Goal: Task Accomplishment & Management: Use online tool/utility

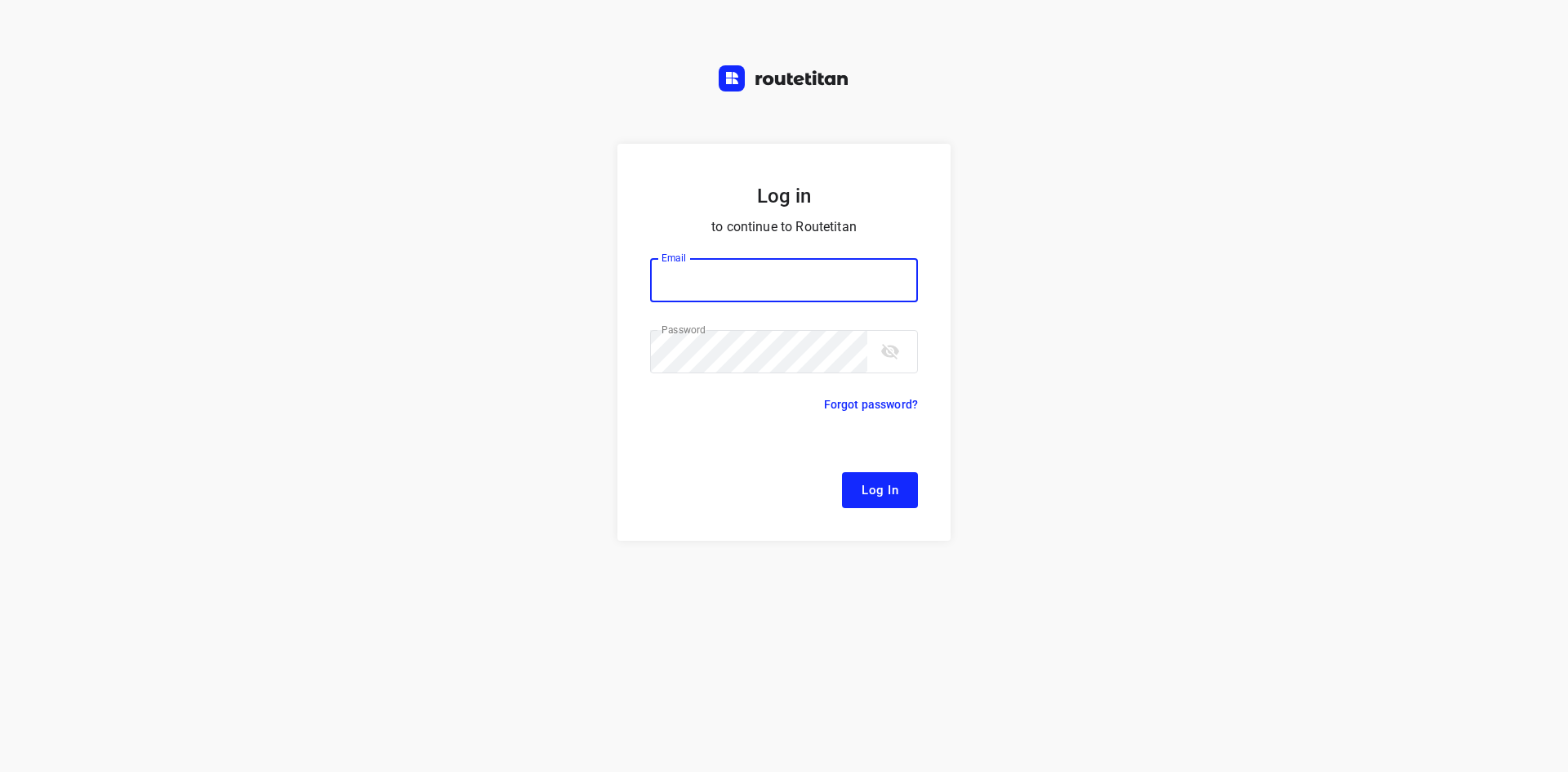
type input "remco@fruitopjewerk.nl"
click at [882, 513] on form "Log in to continue to Routetitan Email remco@fruitopjewerk.nl Email ​ Password …" at bounding box center [784, 342] width 333 height 397
click at [879, 498] on span "Log In" at bounding box center [879, 490] width 37 height 22
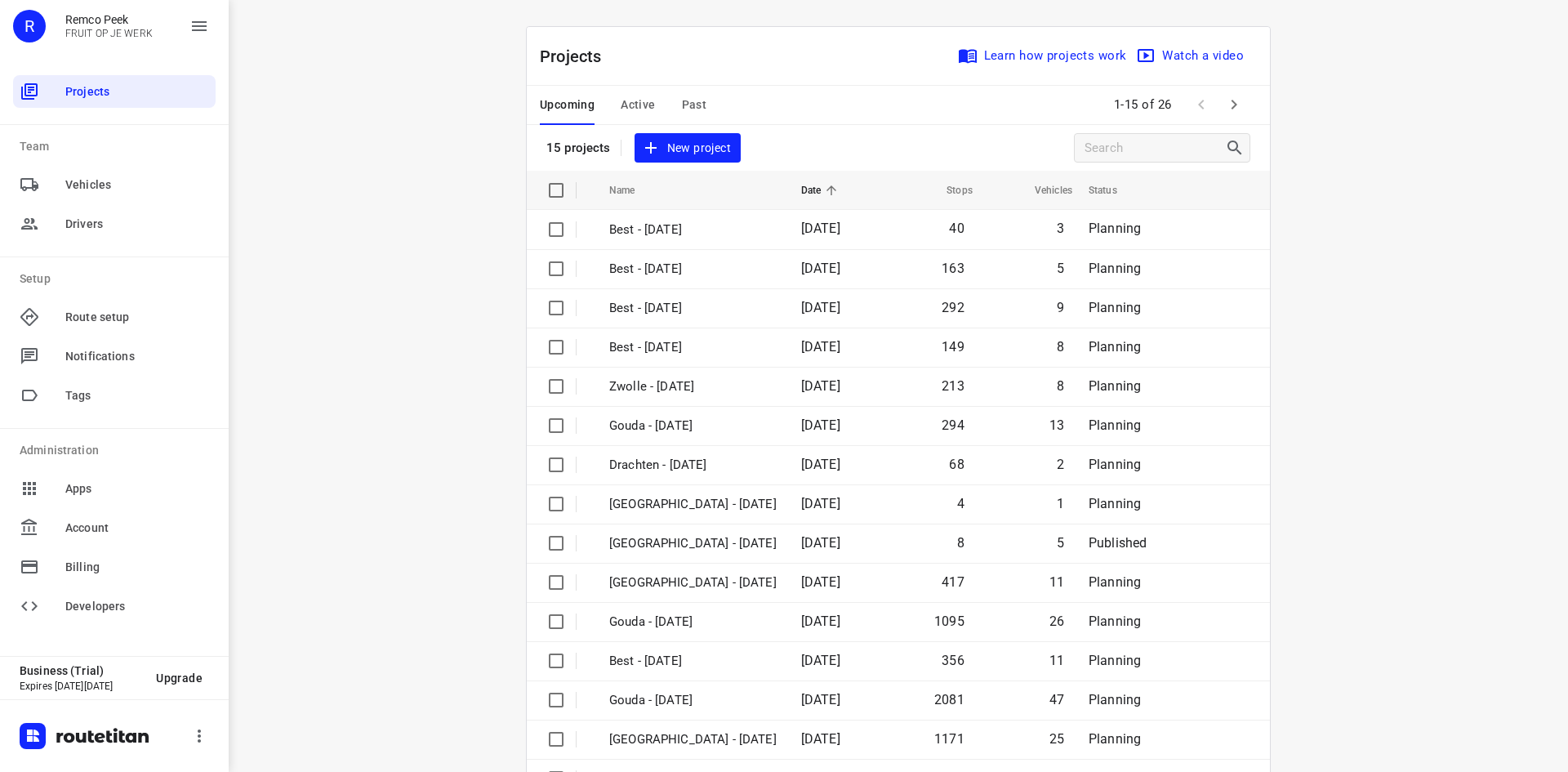
click at [635, 114] on span "Active" at bounding box center [637, 105] width 34 height 21
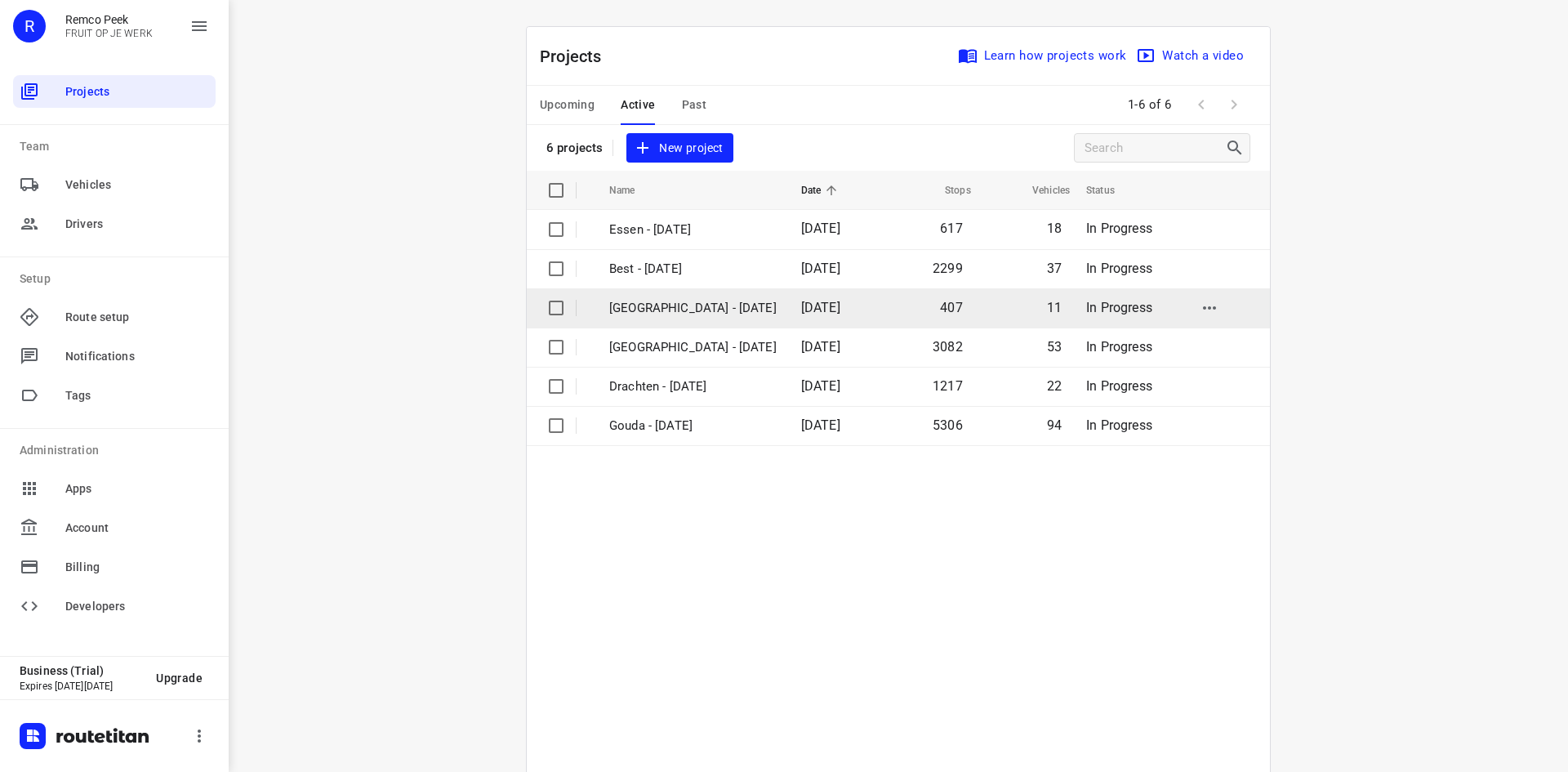
click at [702, 303] on p "Antwerpen - Monday" at bounding box center [693, 308] width 167 height 19
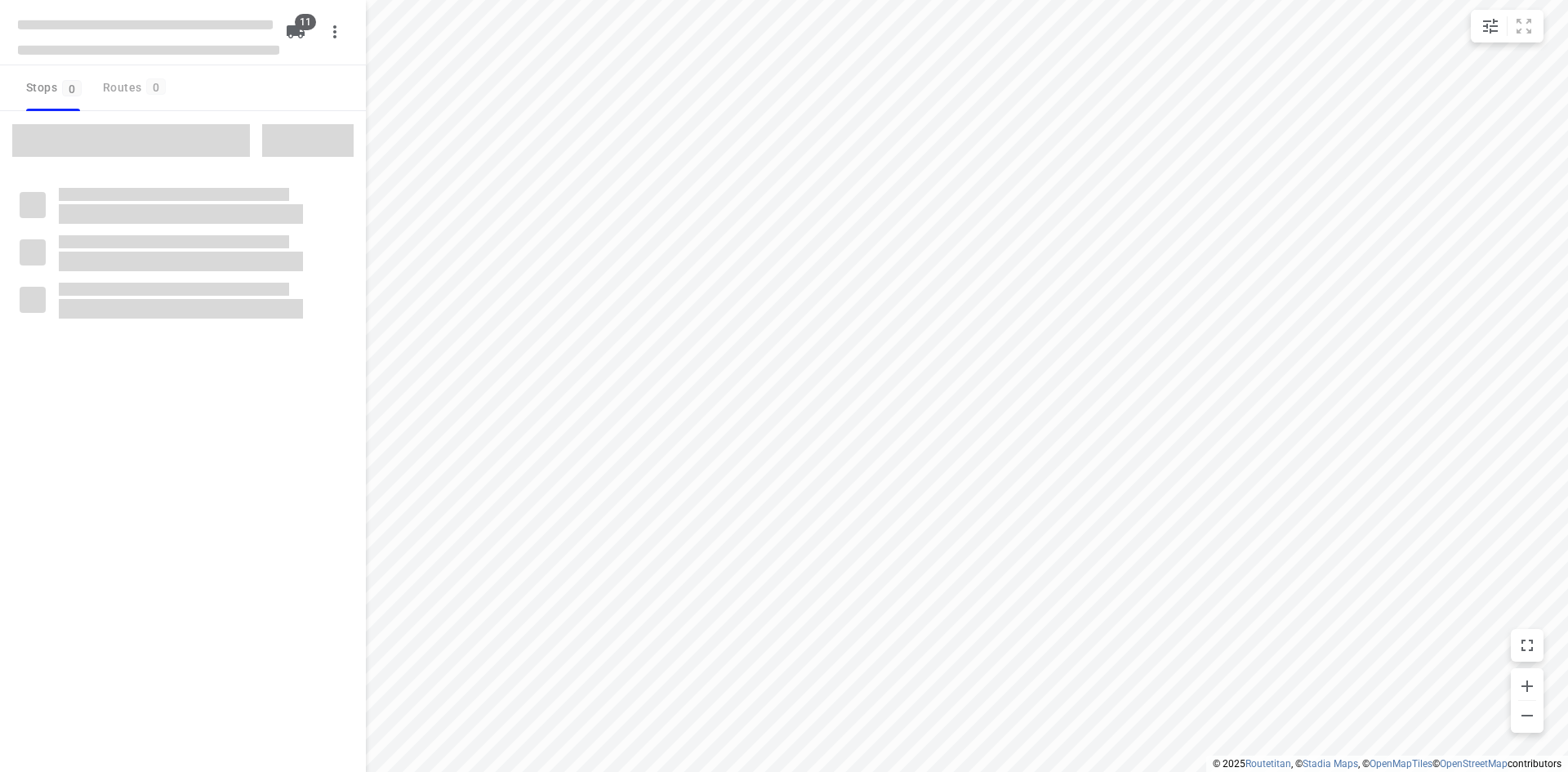
checkbox input "true"
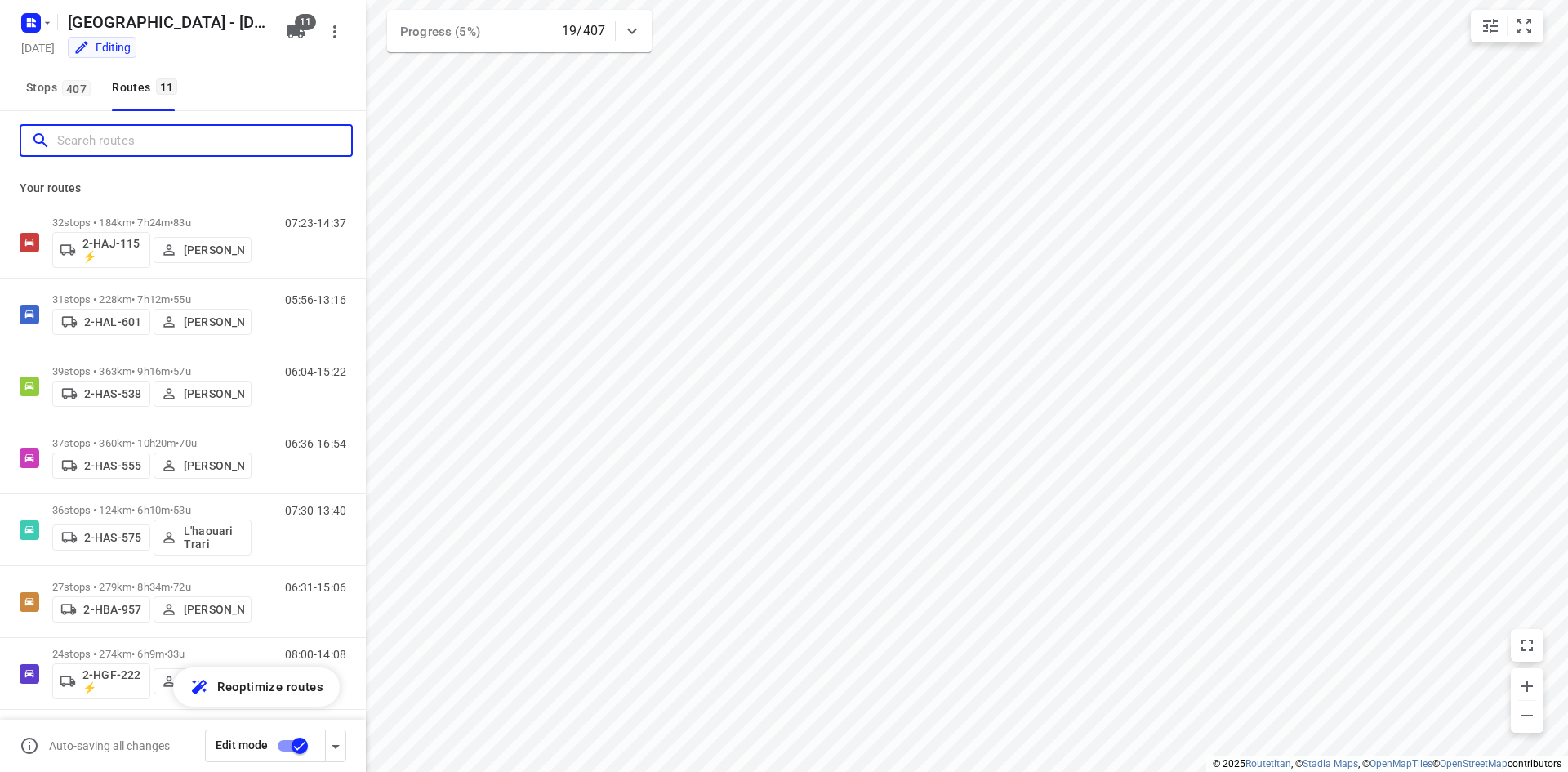
click at [109, 139] on input "Search routes" at bounding box center [204, 140] width 294 height 25
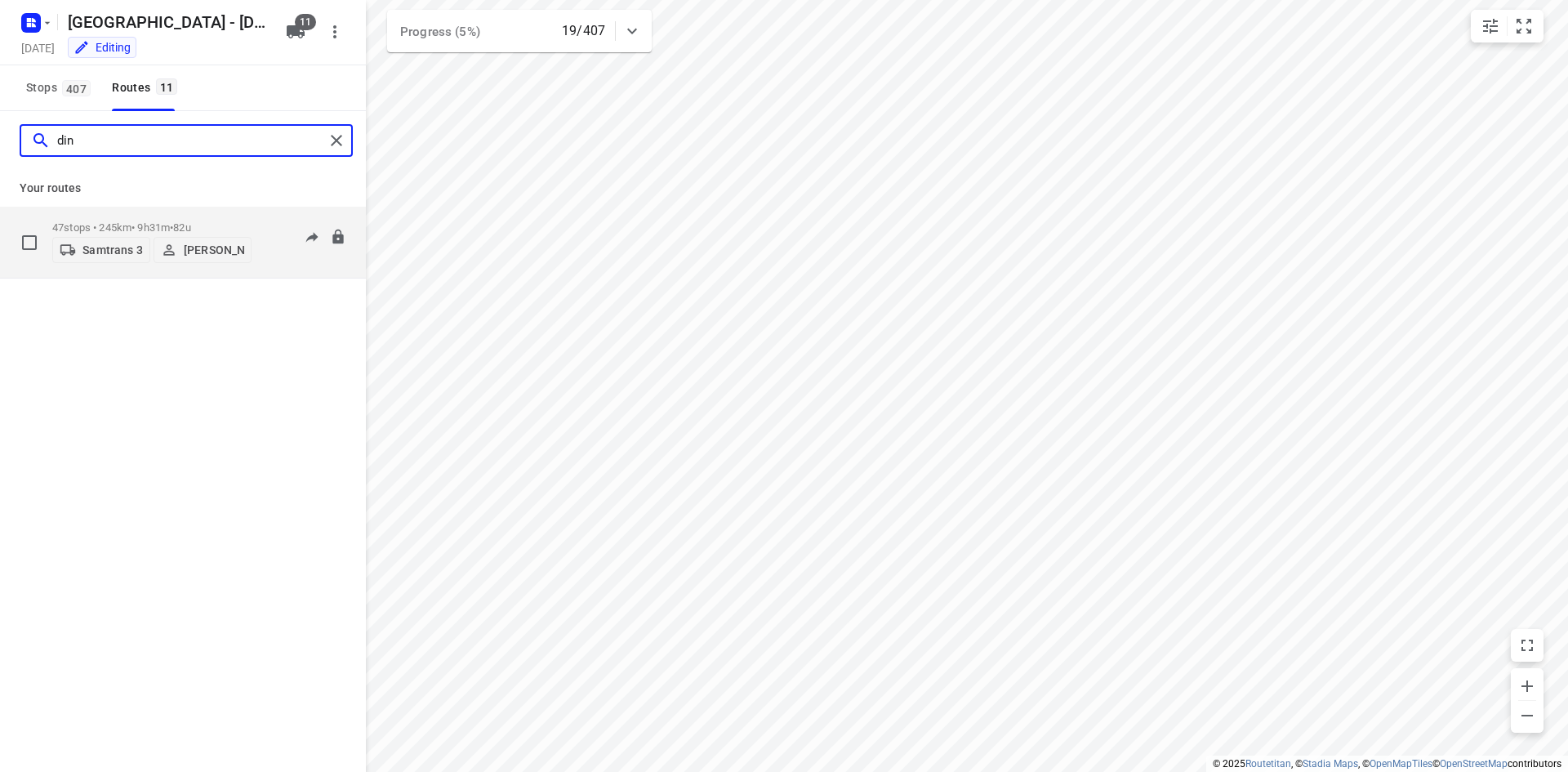
type input "din"
click at [152, 233] on div "Samtrans 3 Din Zekovic" at bounding box center [152, 247] width 199 height 29
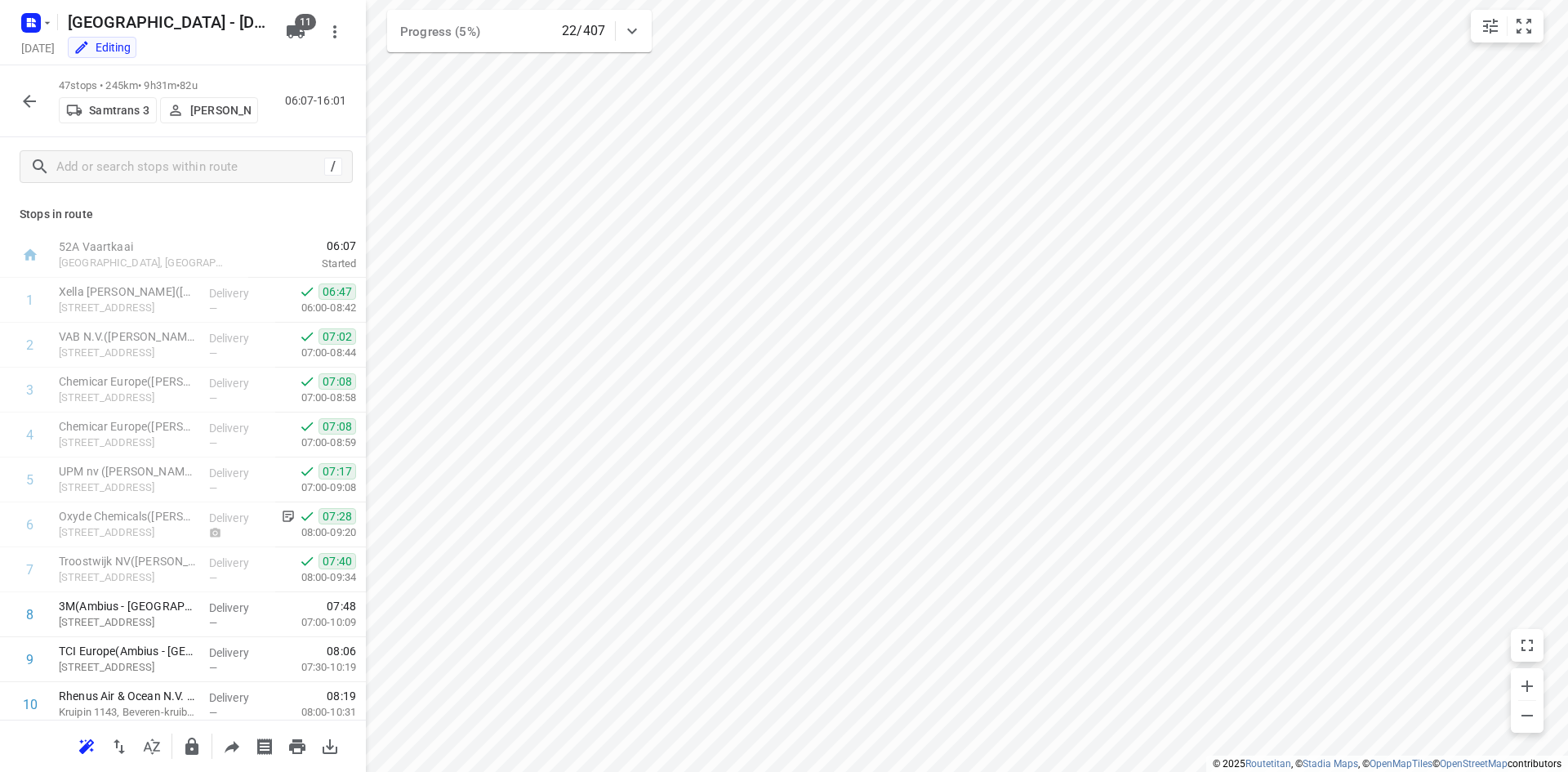
click at [43, 100] on button "button" at bounding box center [29, 101] width 33 height 33
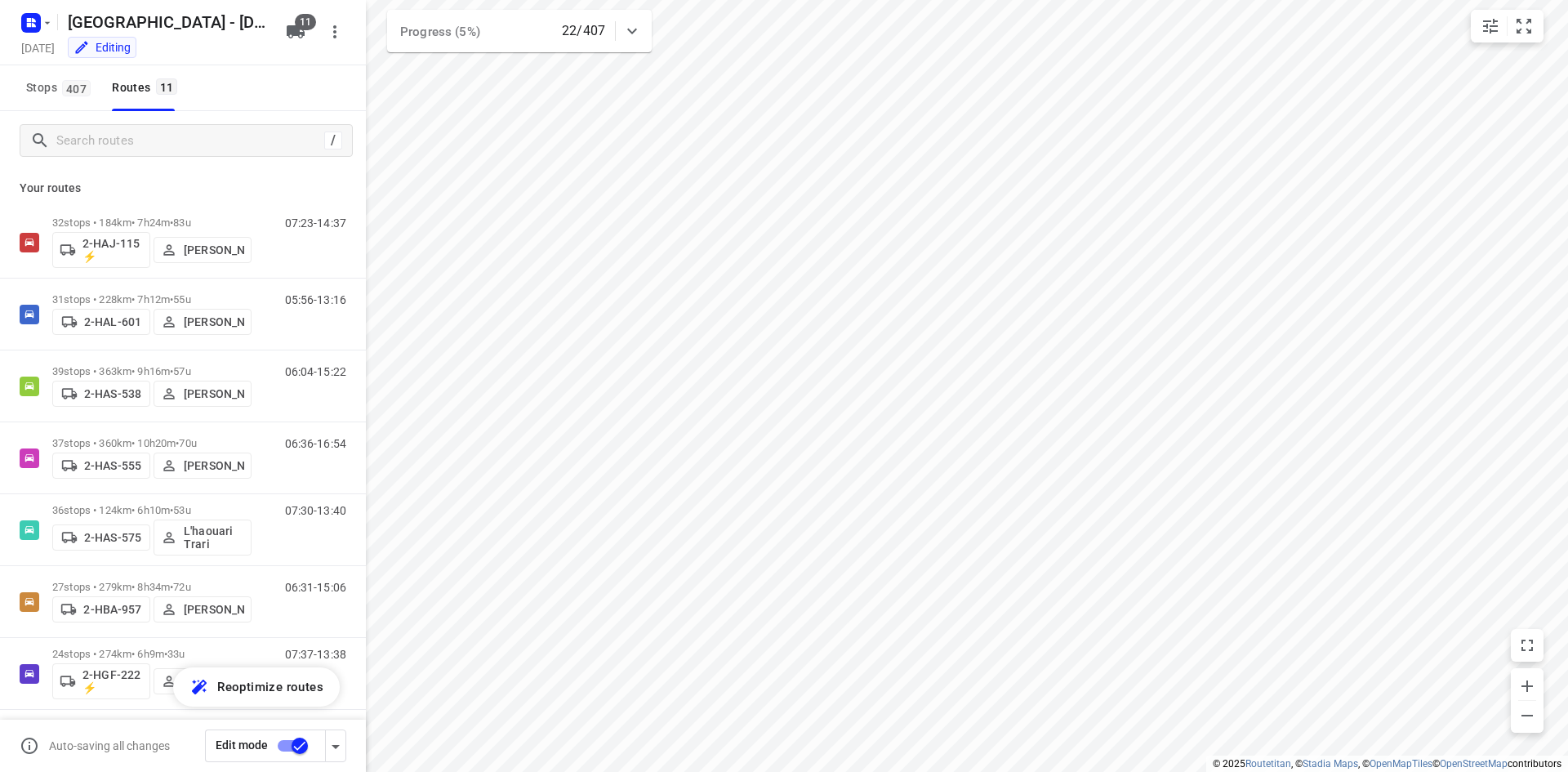
click at [55, 21] on div "Antwerpen - Monday" at bounding box center [146, 20] width 261 height 29
click at [53, 27] on icon "button" at bounding box center [47, 23] width 13 height 13
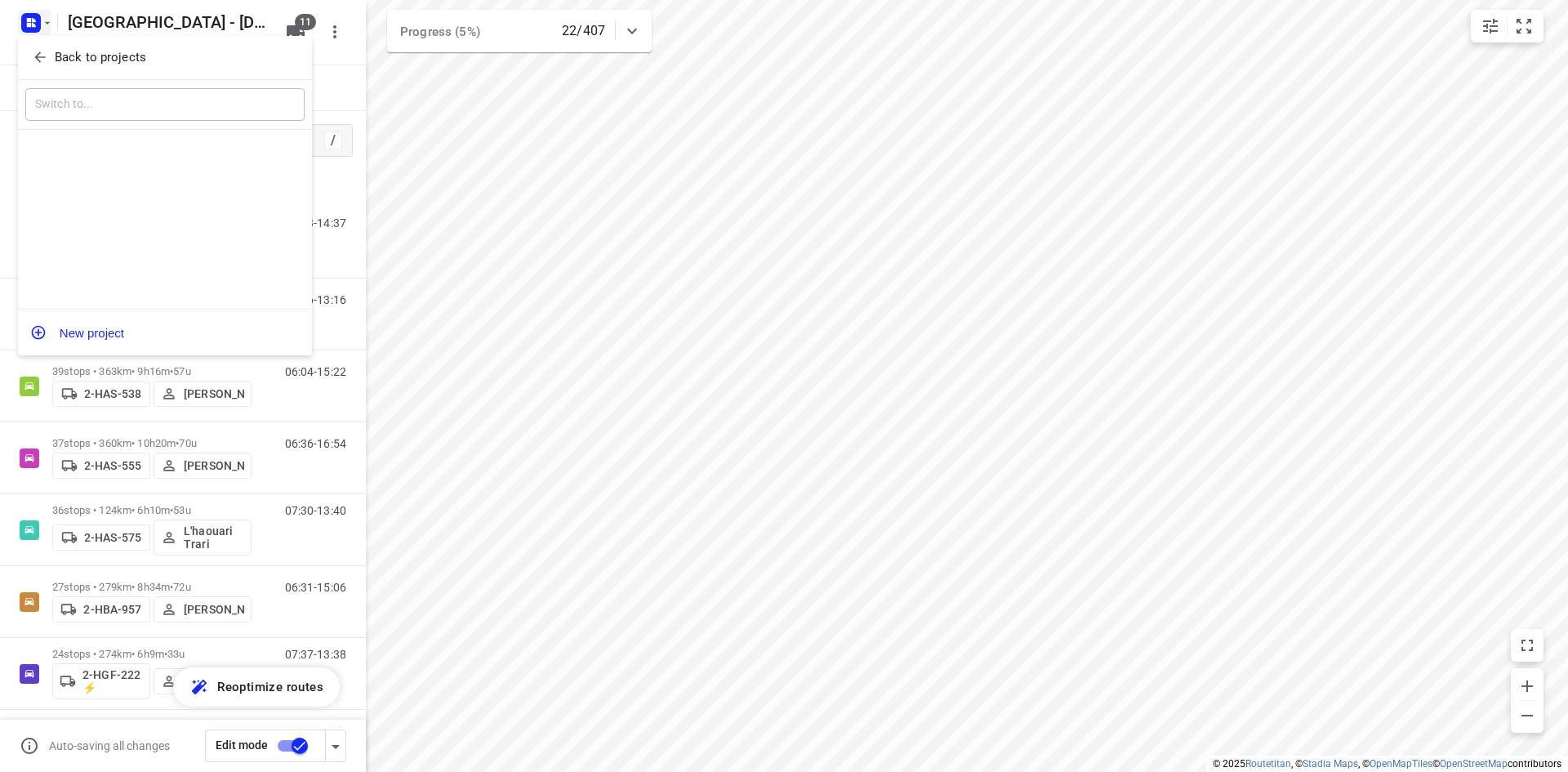
click at [77, 61] on p "Back to projects" at bounding box center [100, 57] width 91 height 19
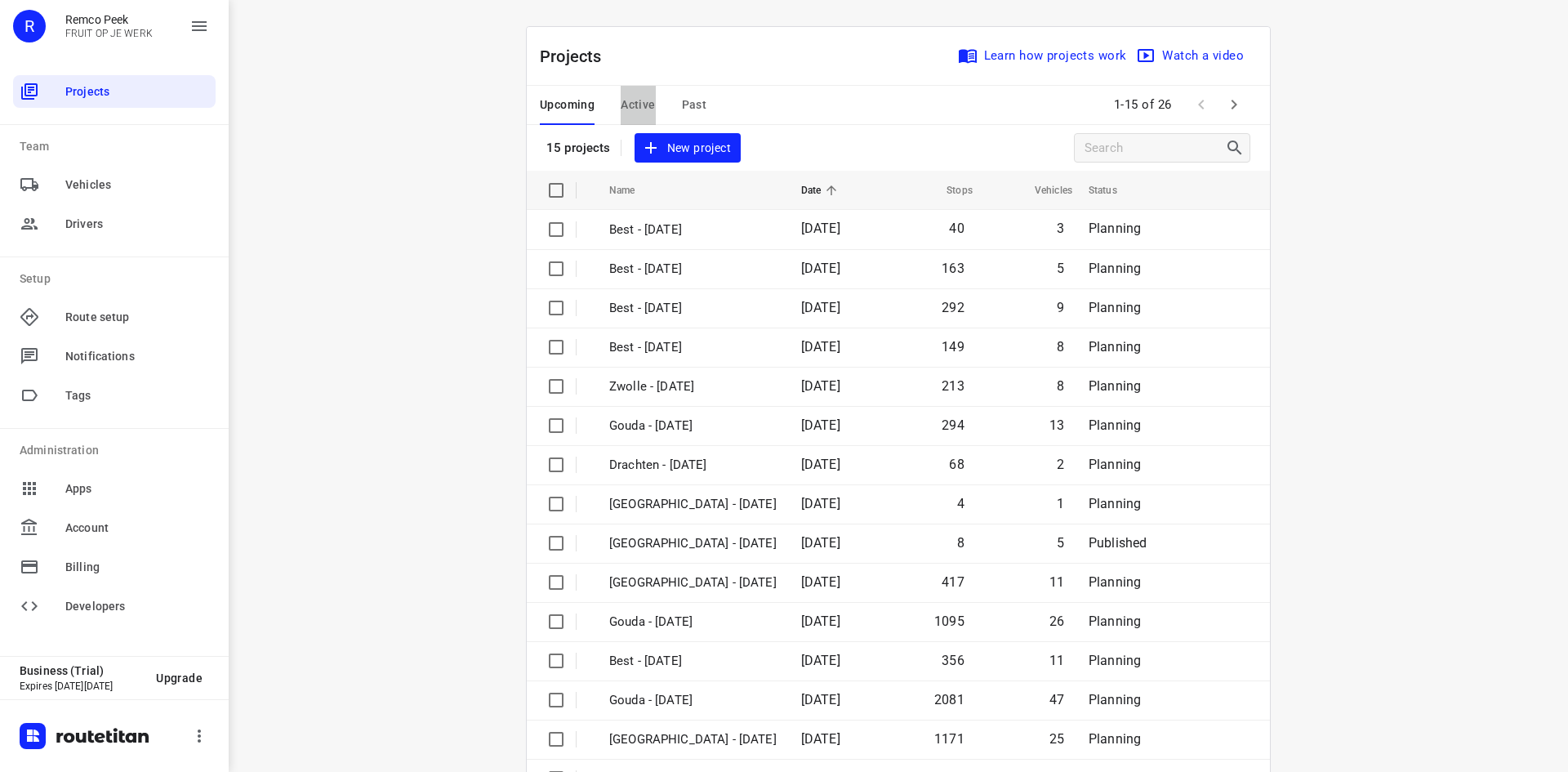
click at [636, 86] on button "Active" at bounding box center [637, 105] width 34 height 39
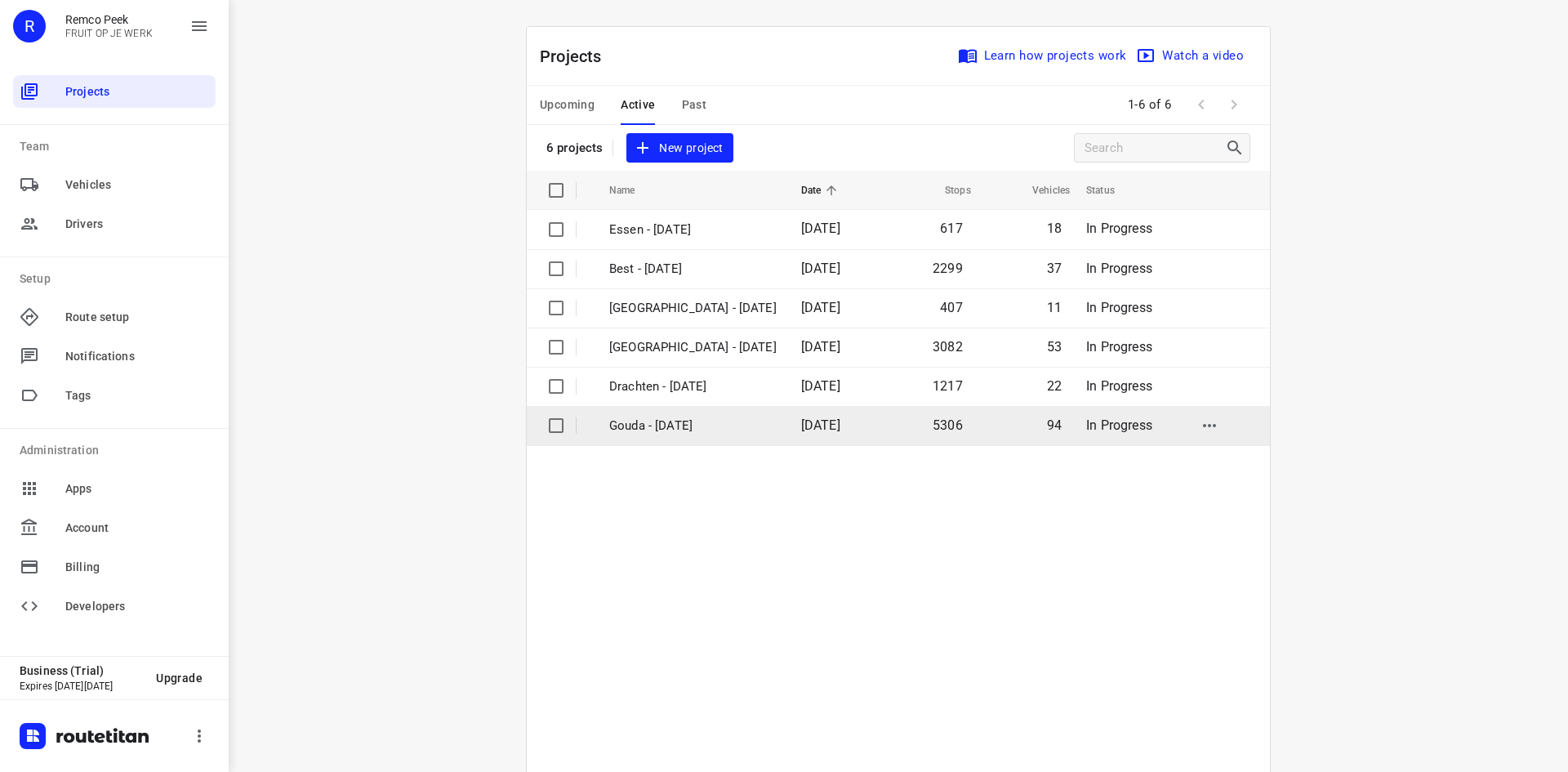
click at [684, 429] on p "Gouda - Monday" at bounding box center [693, 426] width 167 height 19
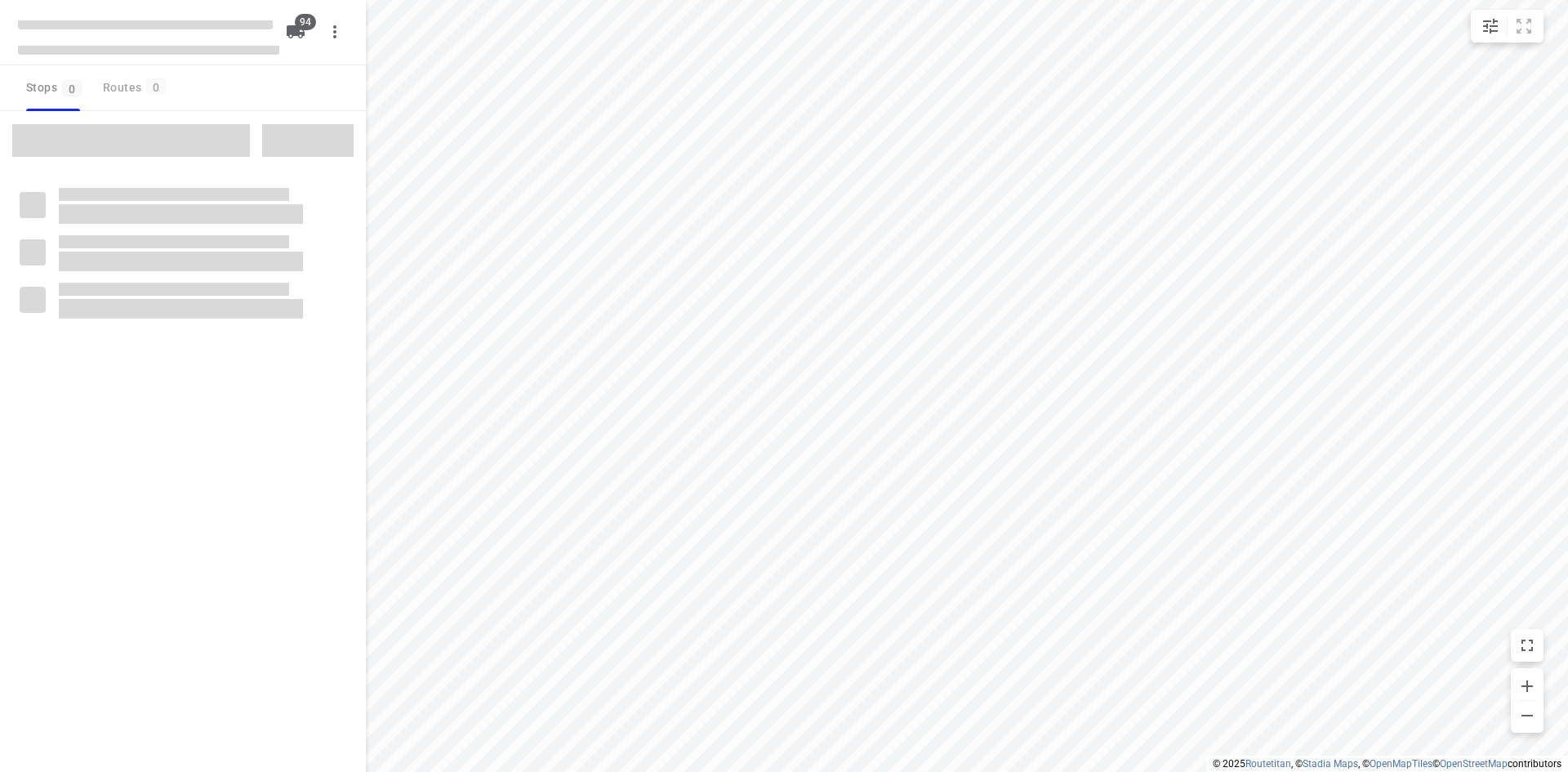
checkbox input "true"
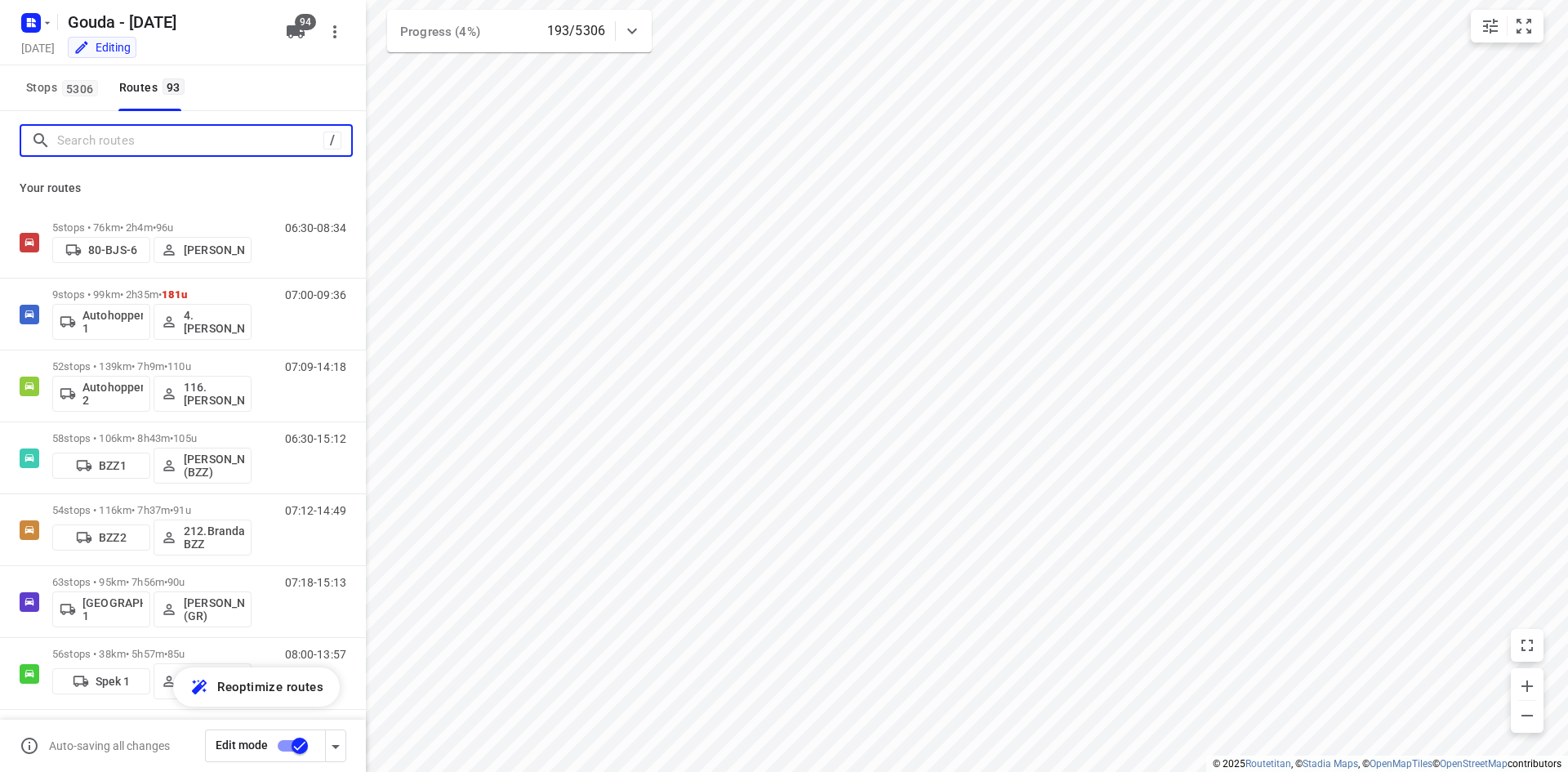
click at [126, 140] on input "Search routes" at bounding box center [190, 140] width 266 height 25
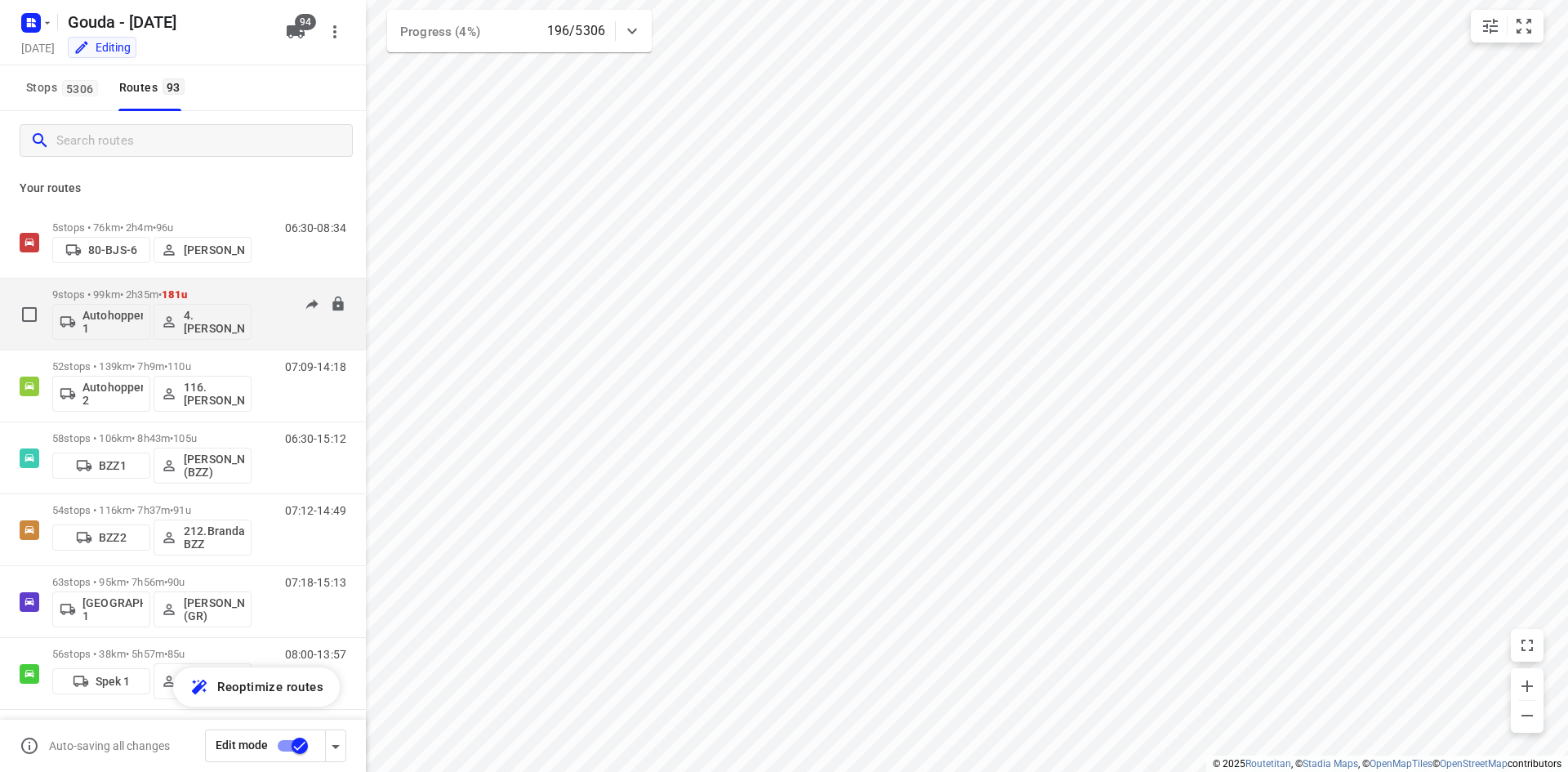
click at [264, 298] on div "07:00-09:36" at bounding box center [305, 318] width 82 height 59
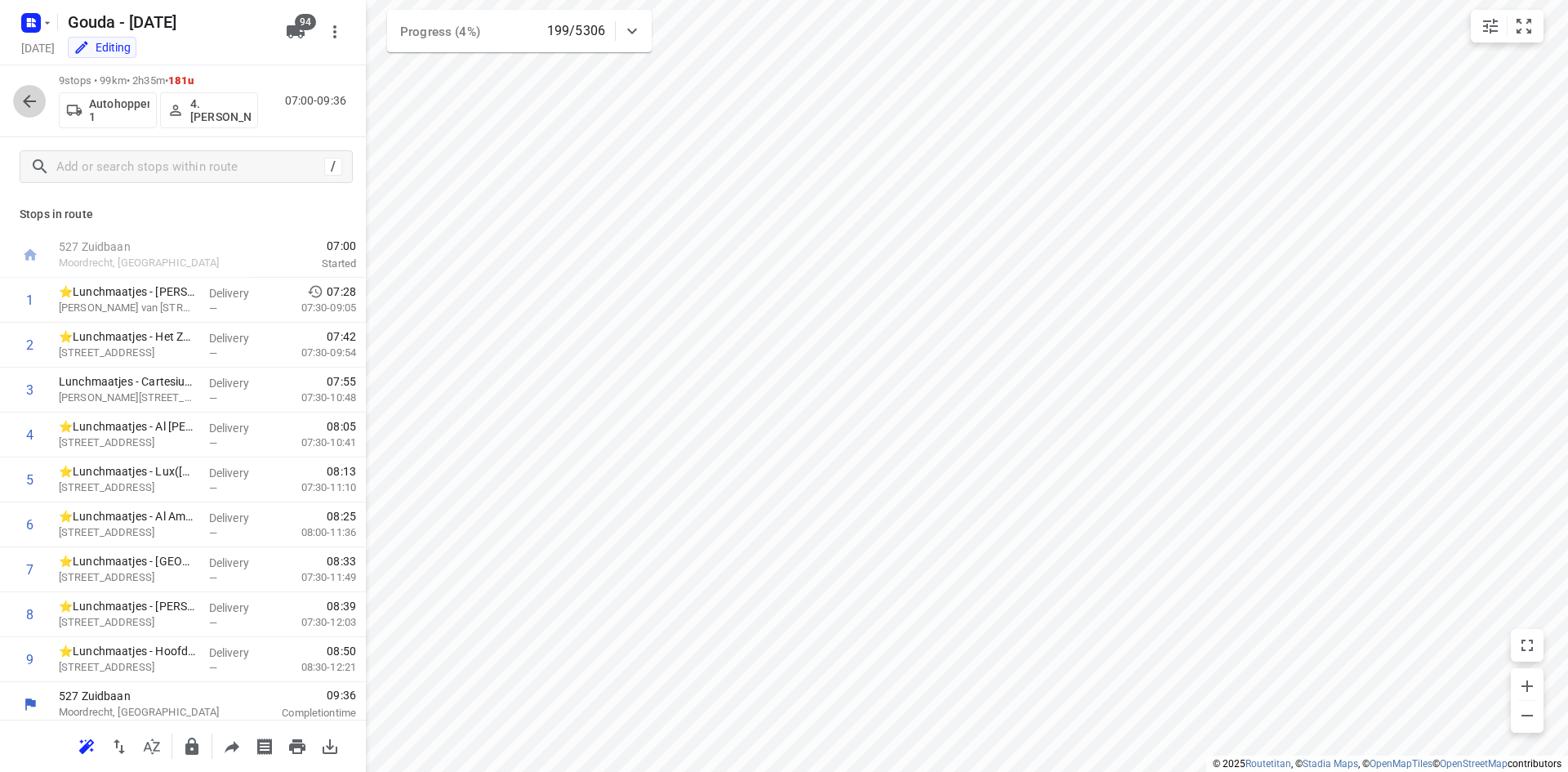
click at [39, 96] on button "button" at bounding box center [29, 101] width 33 height 33
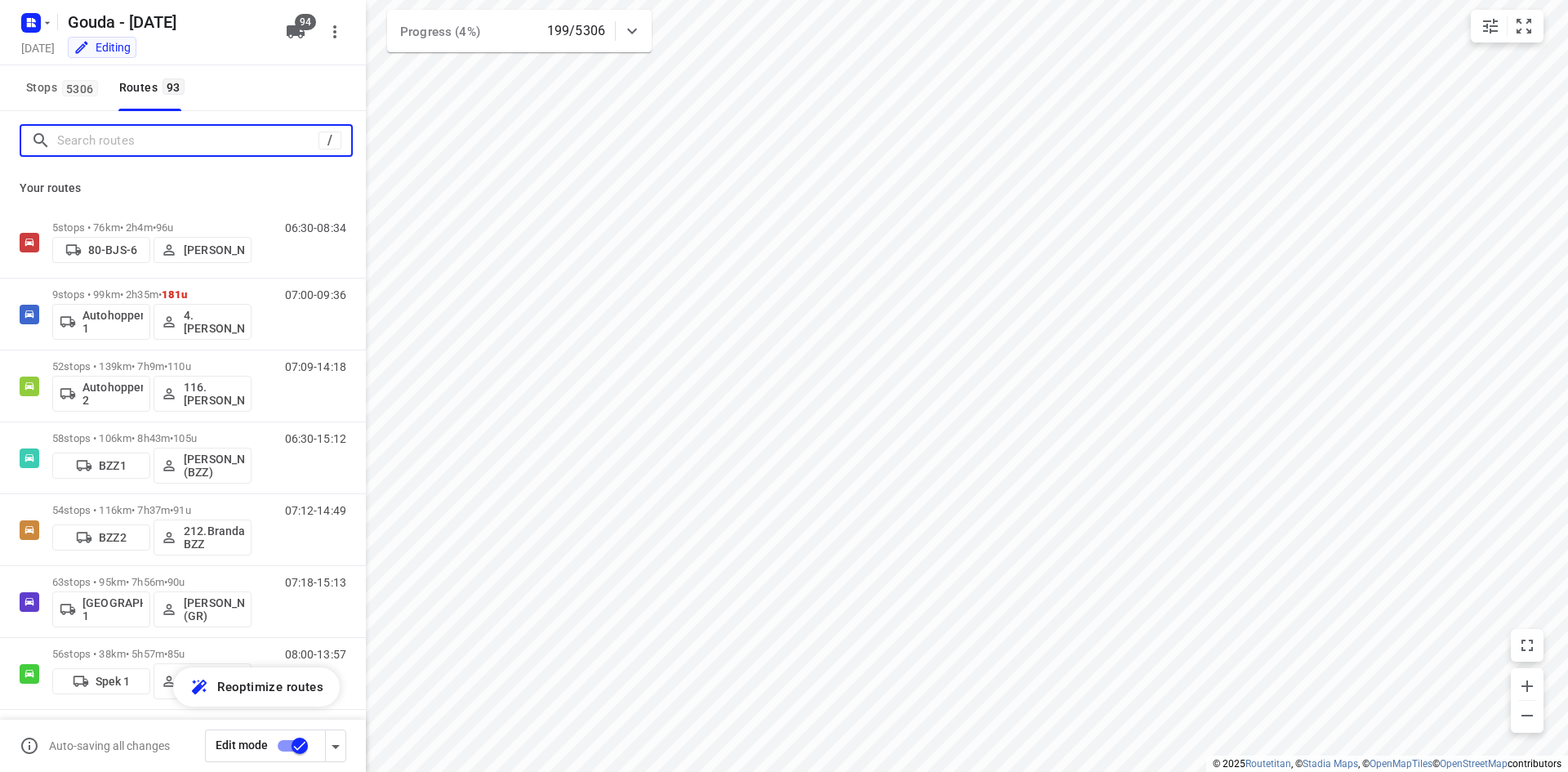
click at [121, 147] on input "Search routes" at bounding box center [188, 140] width 261 height 25
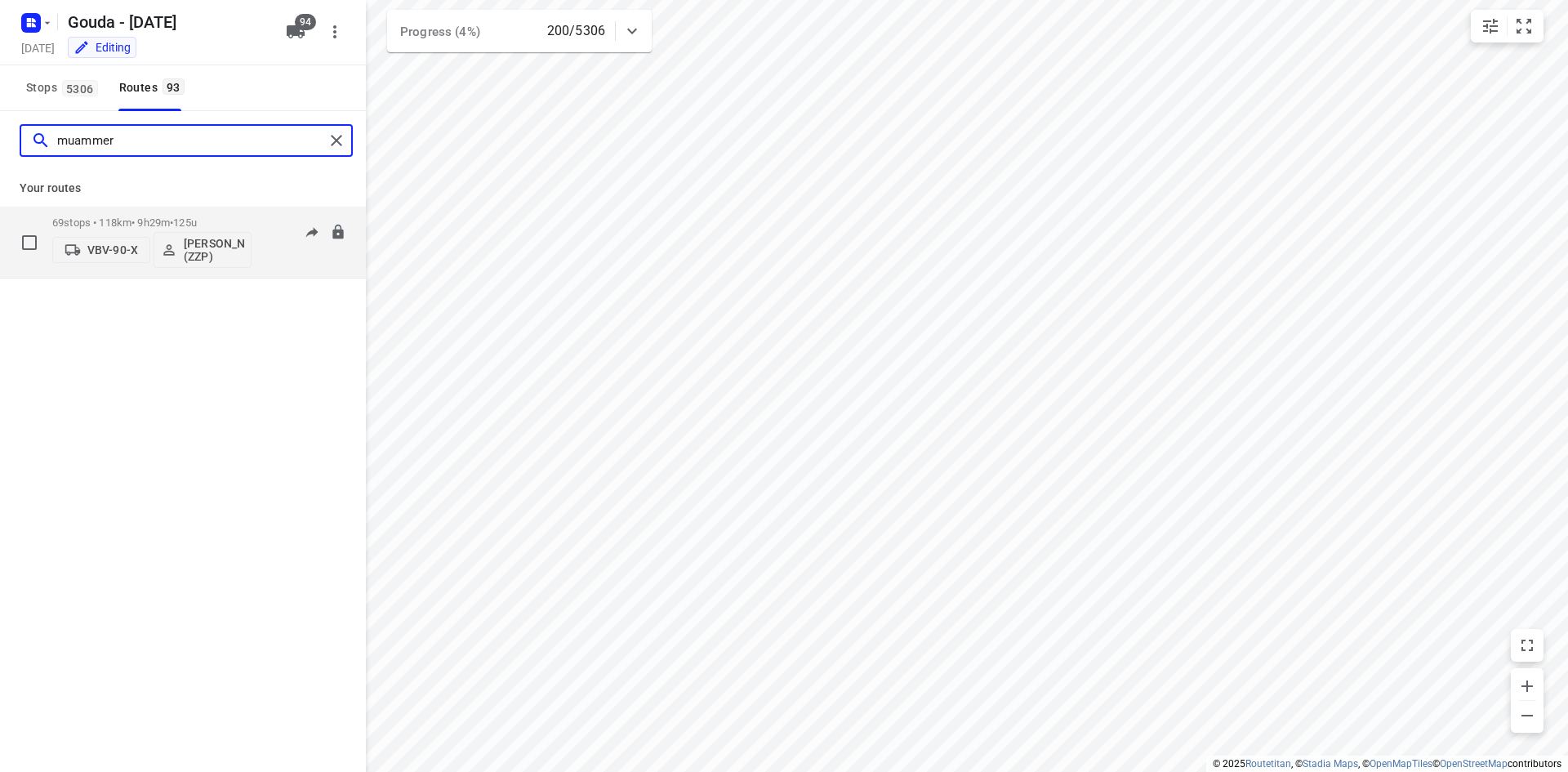
type input "muammer"
click at [118, 213] on div "69 stops • 118km • 9h29m • 125u VBV-90-X Muammer Temizkan (ZZP)" at bounding box center [152, 242] width 199 height 68
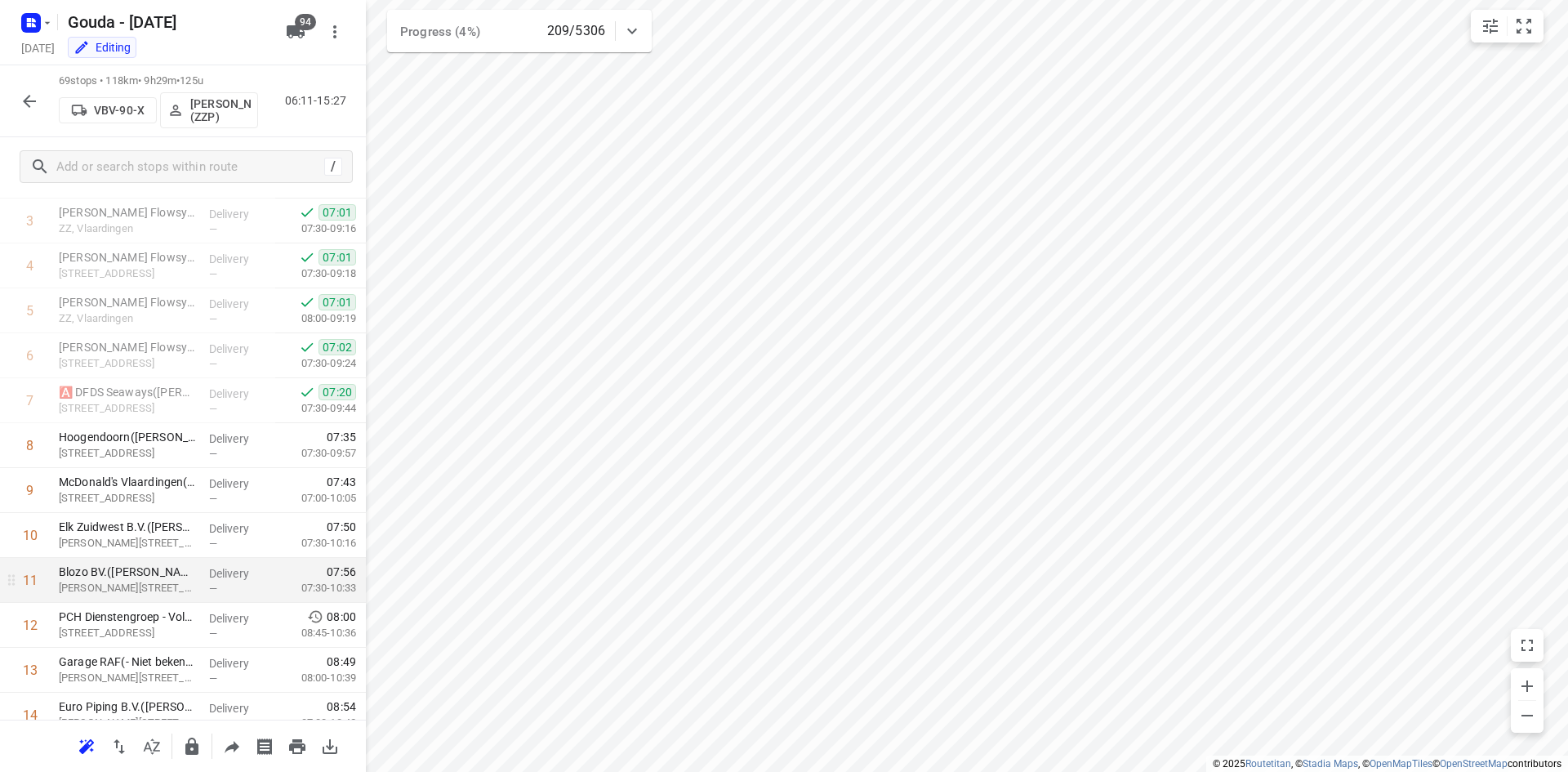
scroll to position [164, 0]
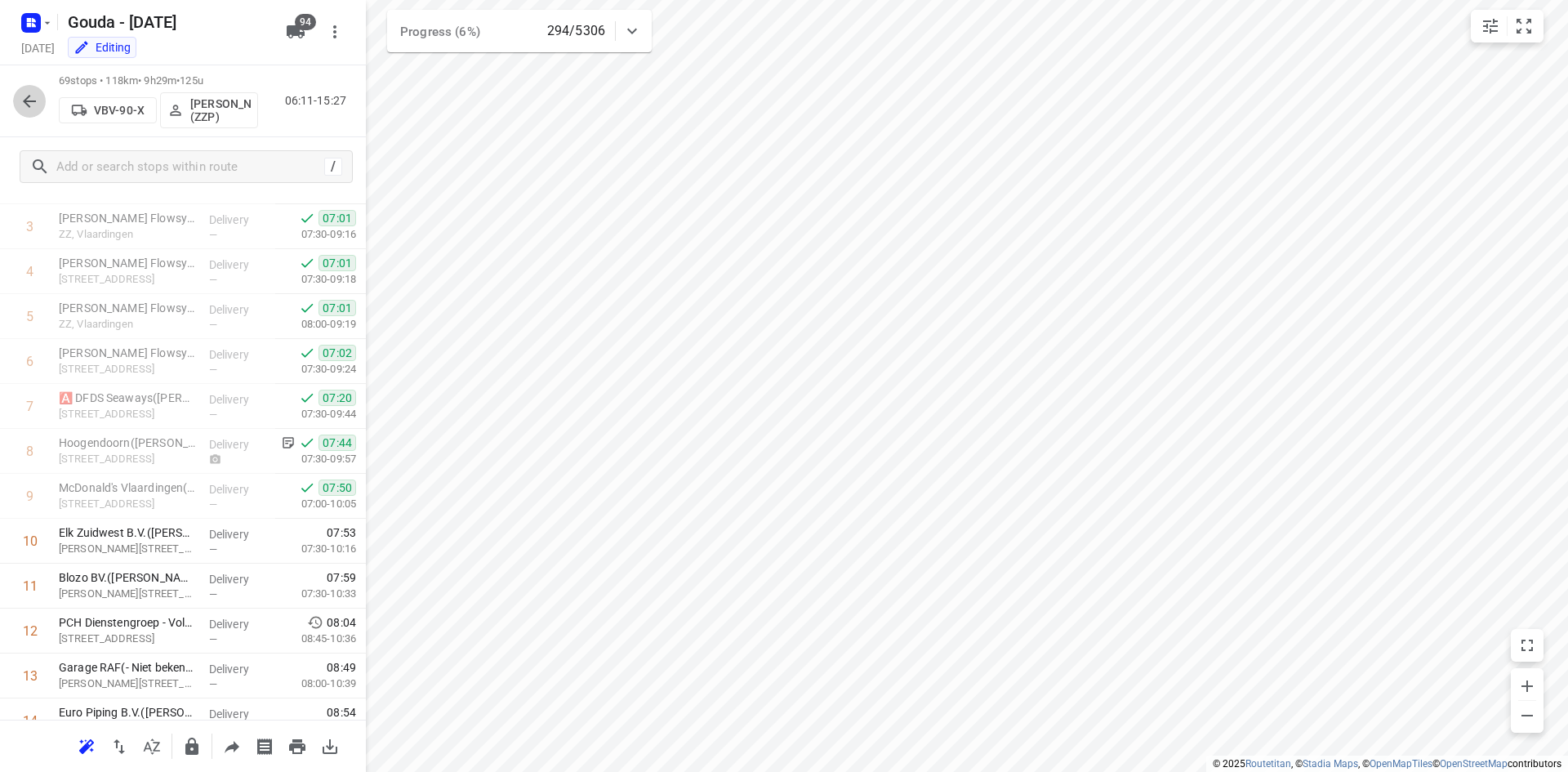
click at [17, 111] on button "button" at bounding box center [29, 101] width 33 height 33
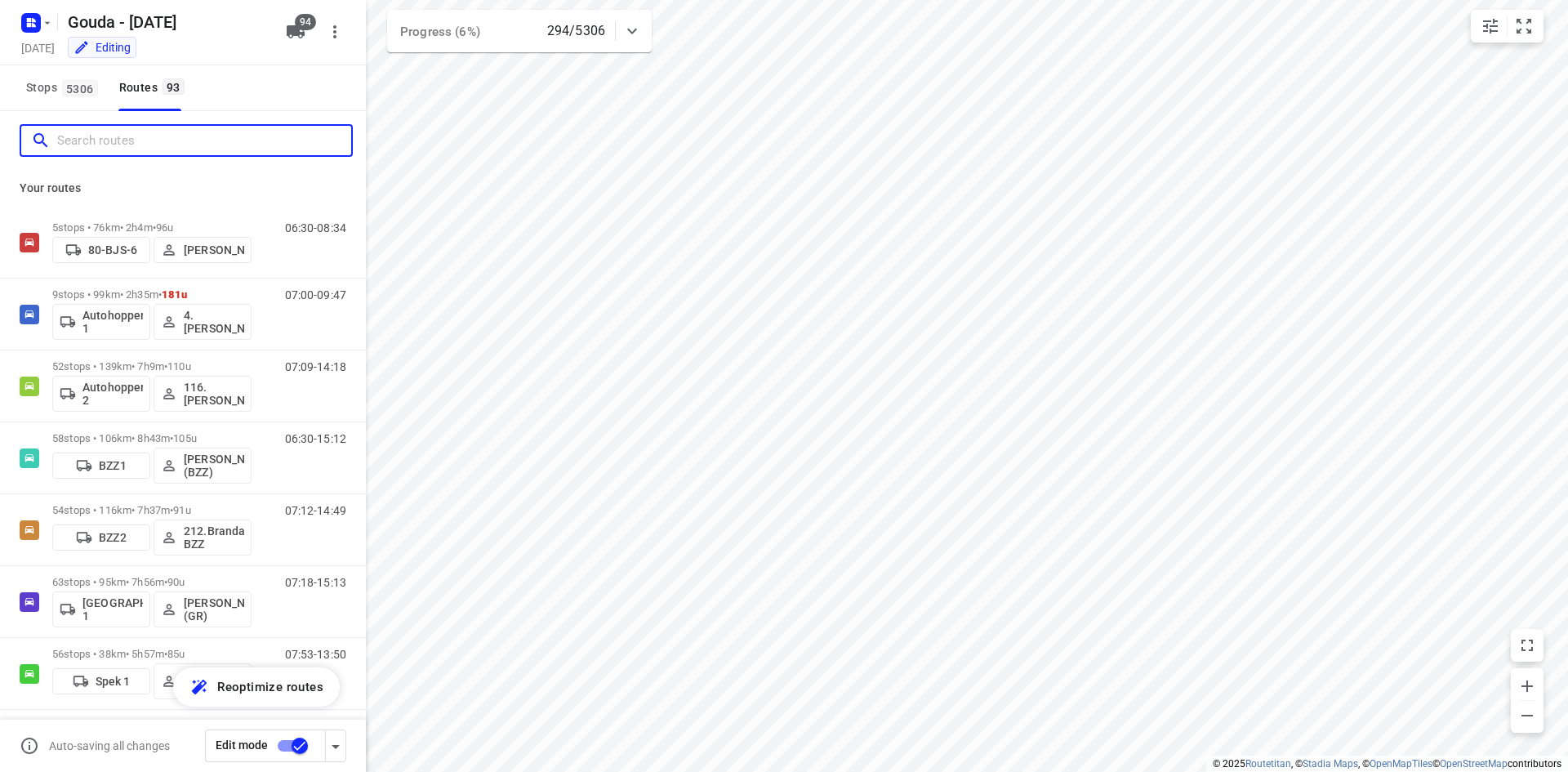
click at [115, 147] on input "Search routes" at bounding box center [204, 140] width 294 height 25
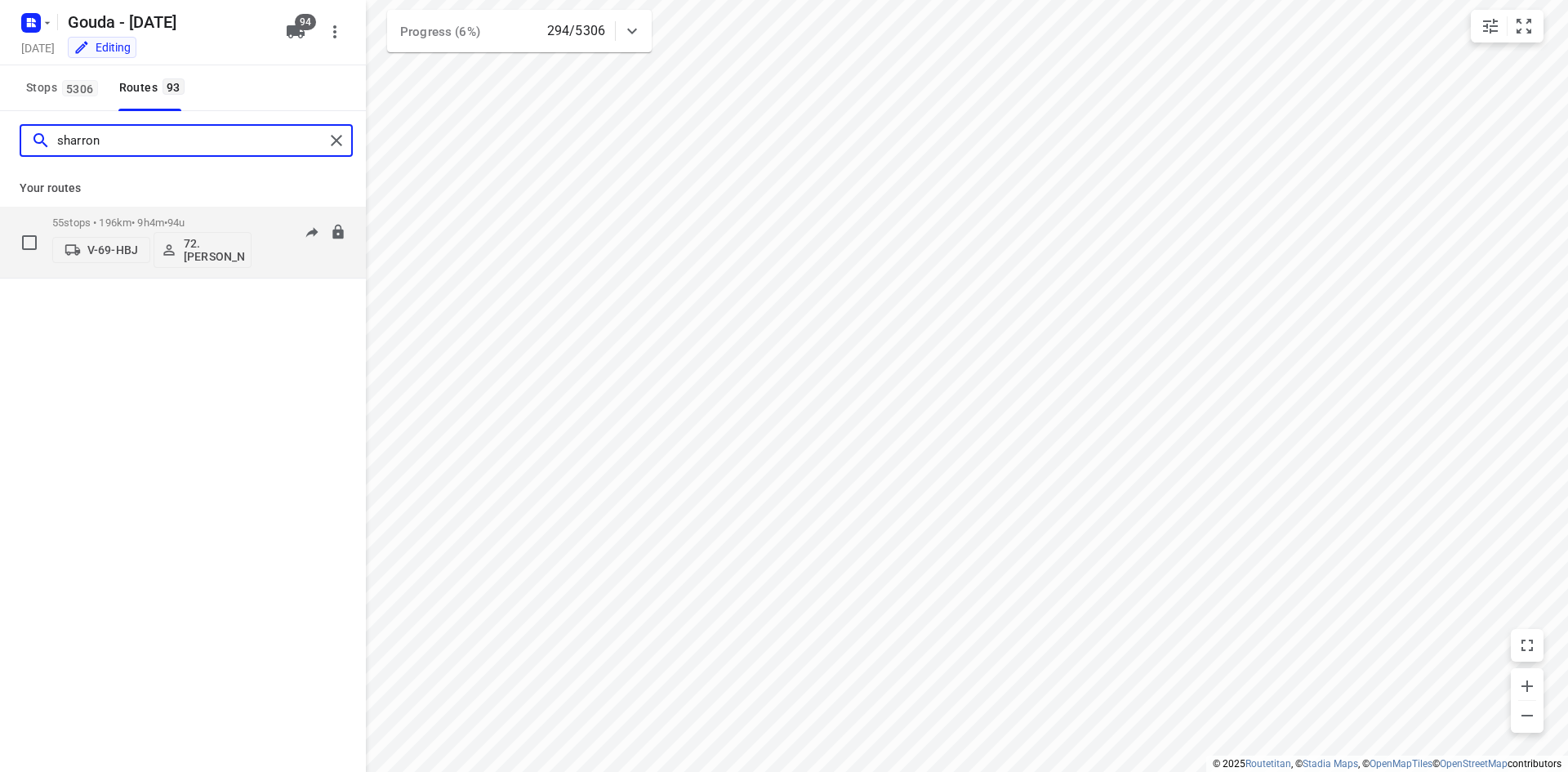
type input "sharron"
click at [194, 215] on div "55 stops • 196km • 9h4m • 94u V-69-HBJ 72.Sharron Koeiman" at bounding box center [152, 242] width 199 height 68
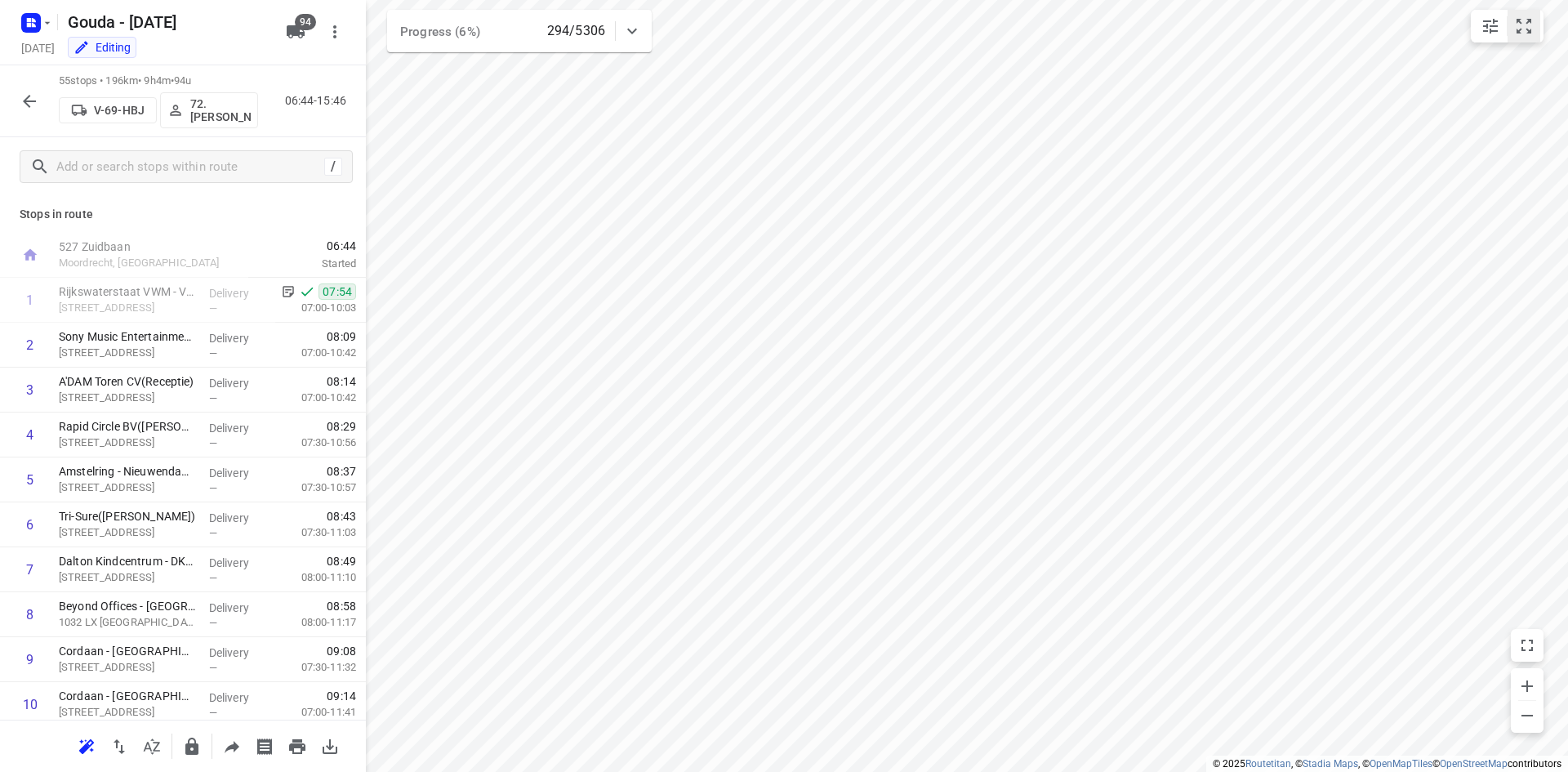
click at [1520, 41] on button "small contained button group" at bounding box center [1523, 25] width 33 height 33
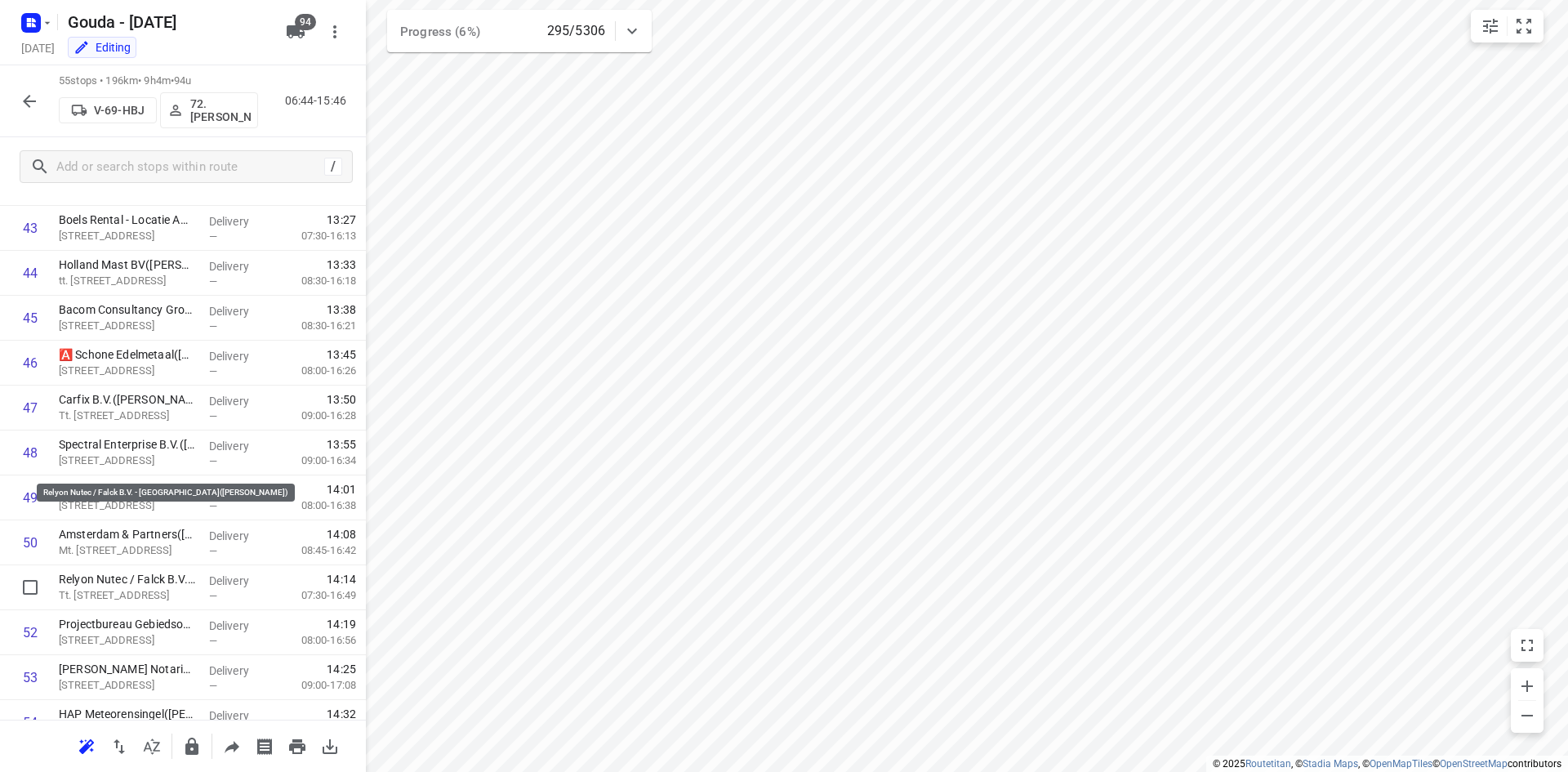
scroll to position [2073, 0]
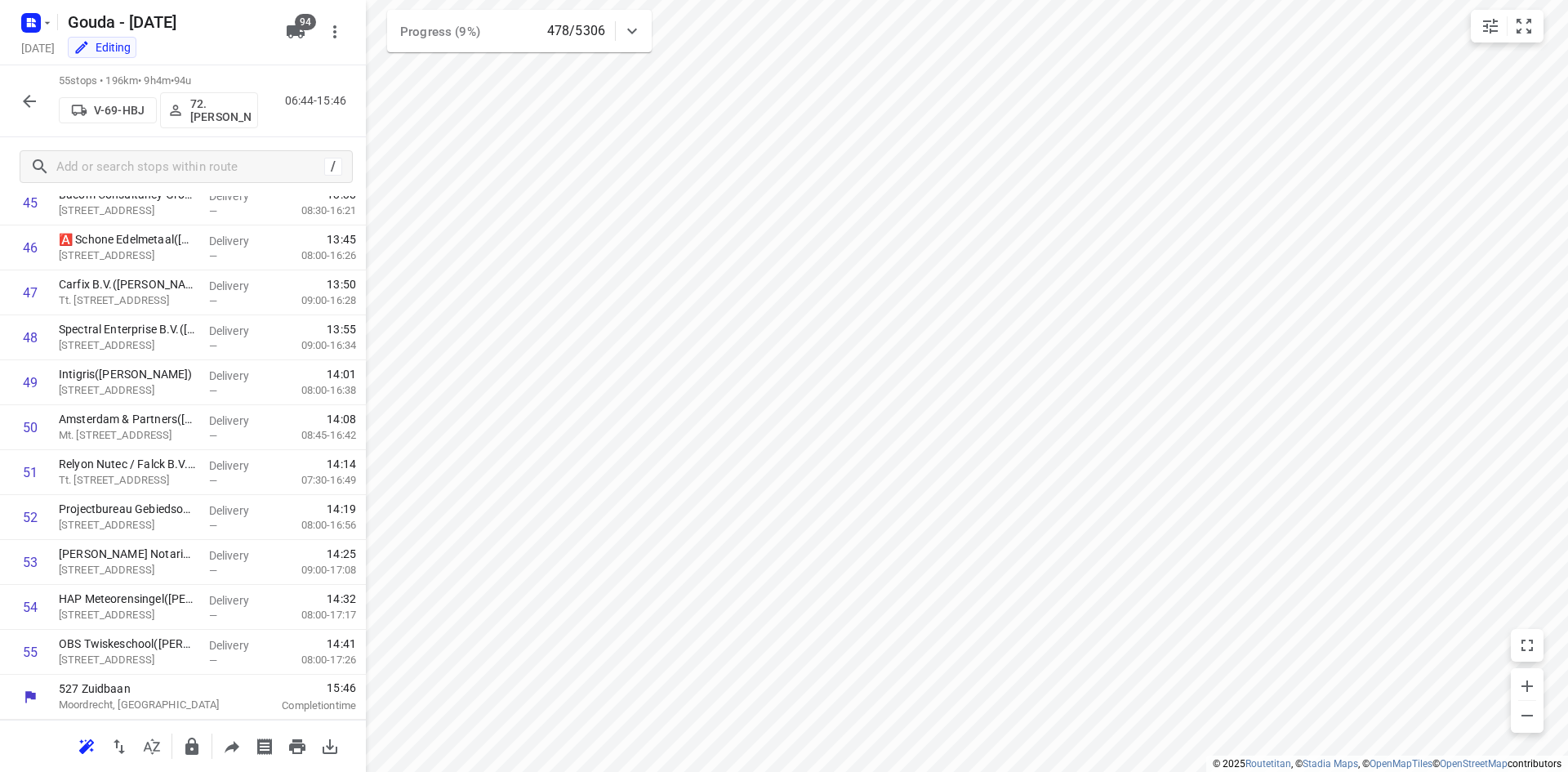
click at [34, 94] on icon "button" at bounding box center [29, 101] width 20 height 20
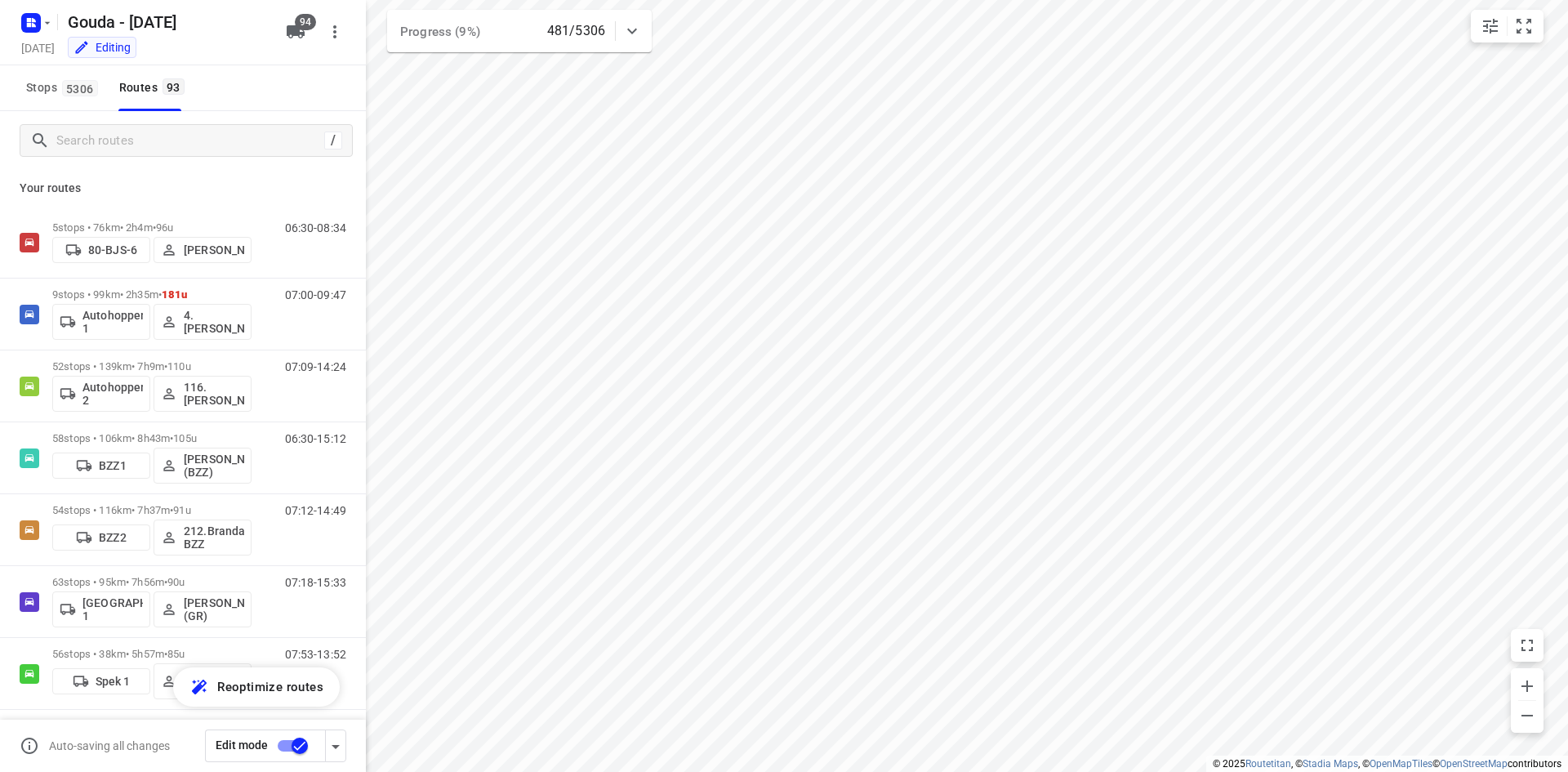
drag, startPoint x: 127, startPoint y: 115, endPoint x: 133, endPoint y: 136, distance: 21.8
click at [127, 115] on div "/" at bounding box center [182, 140] width 366 height 59
click at [133, 136] on input "Search routes" at bounding box center [190, 140] width 266 height 25
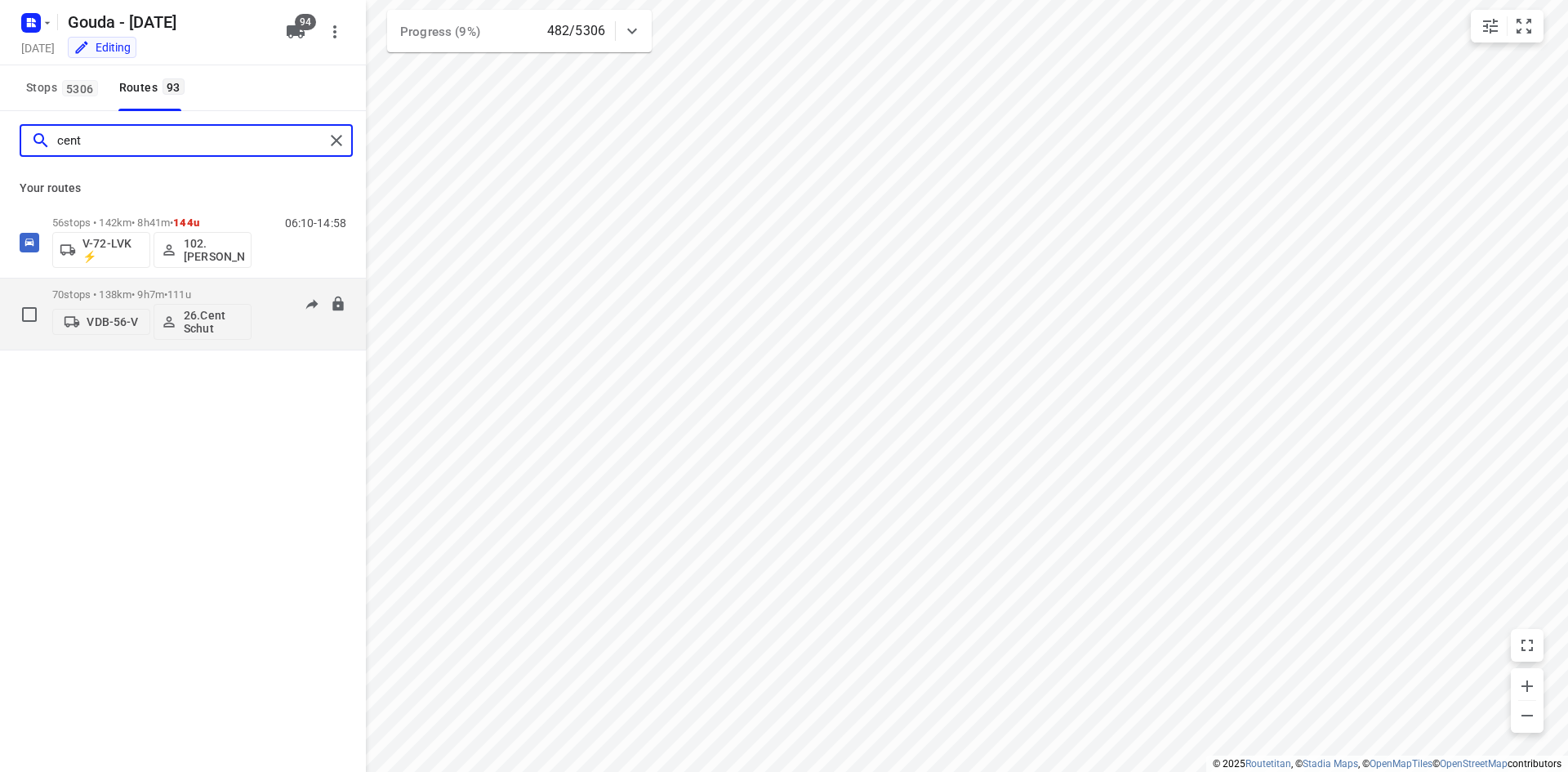
type input "cent"
click at [255, 282] on div "70 stops • 138km • 9h7m • 111u VDB-56-V 26.Cent Schut 07:40-16:03" at bounding box center [210, 314] width 314 height 68
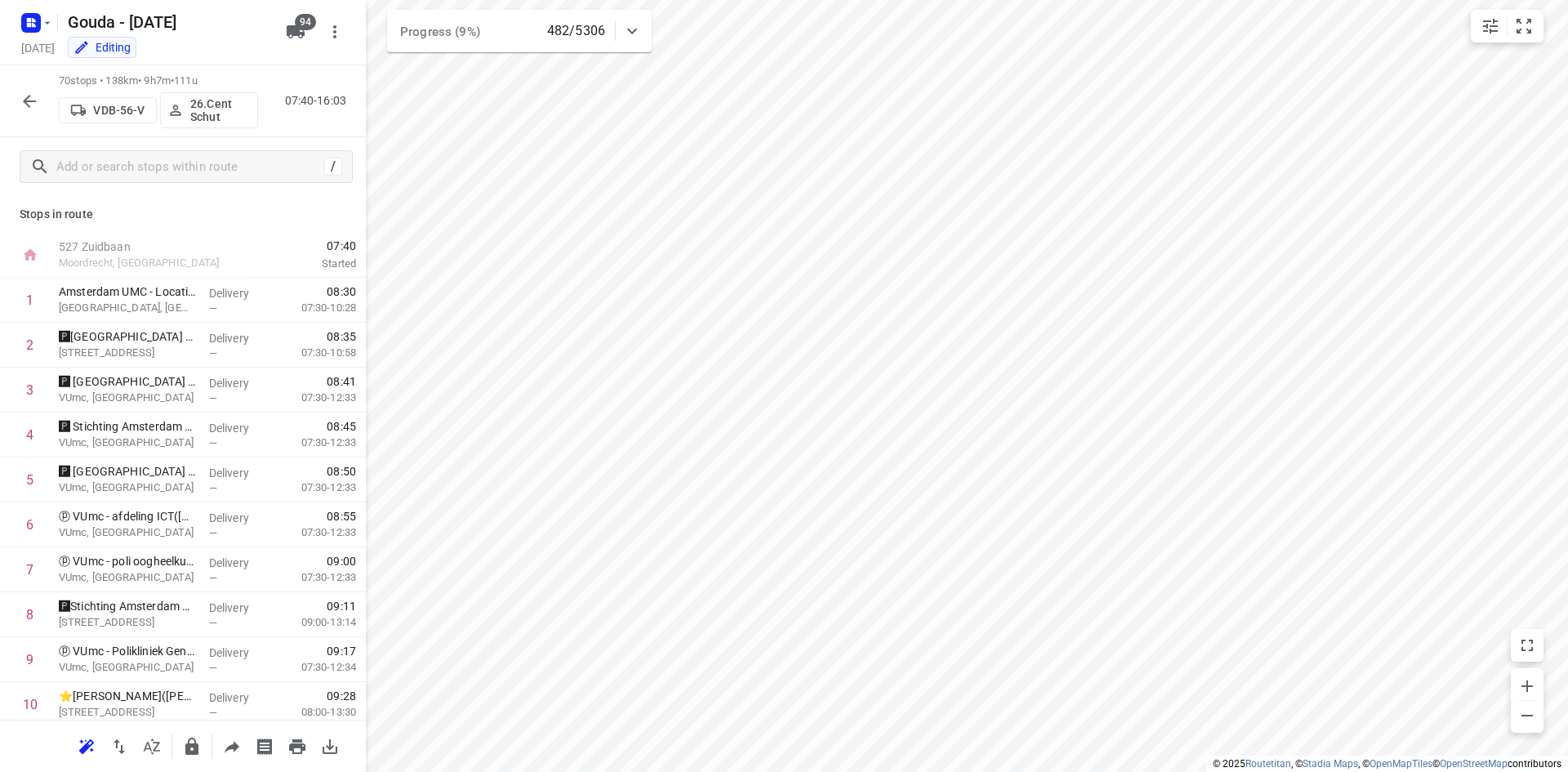
click at [35, 100] on icon "button" at bounding box center [29, 101] width 20 height 20
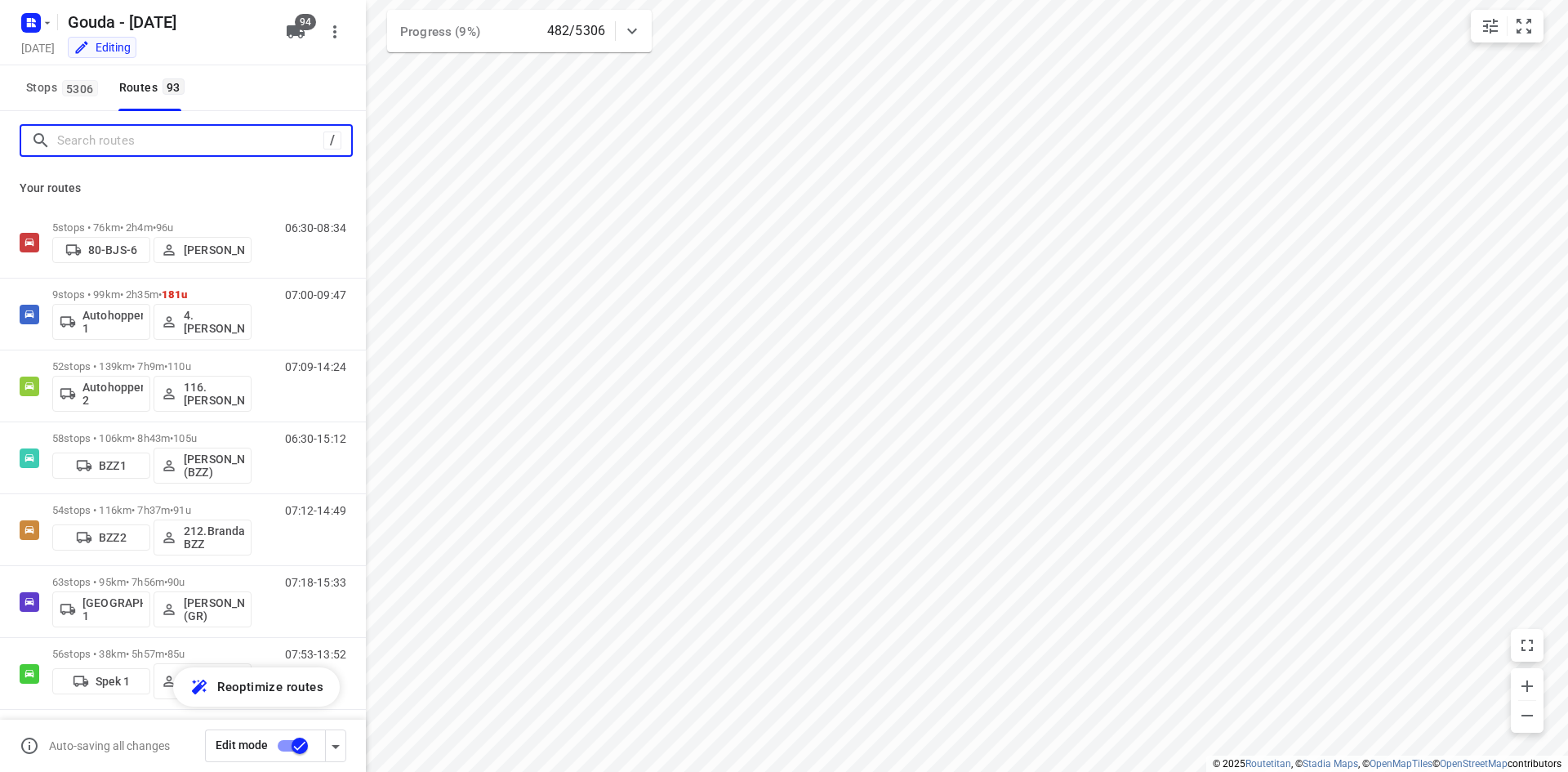
click at [132, 152] on input "Search routes" at bounding box center [190, 140] width 266 height 25
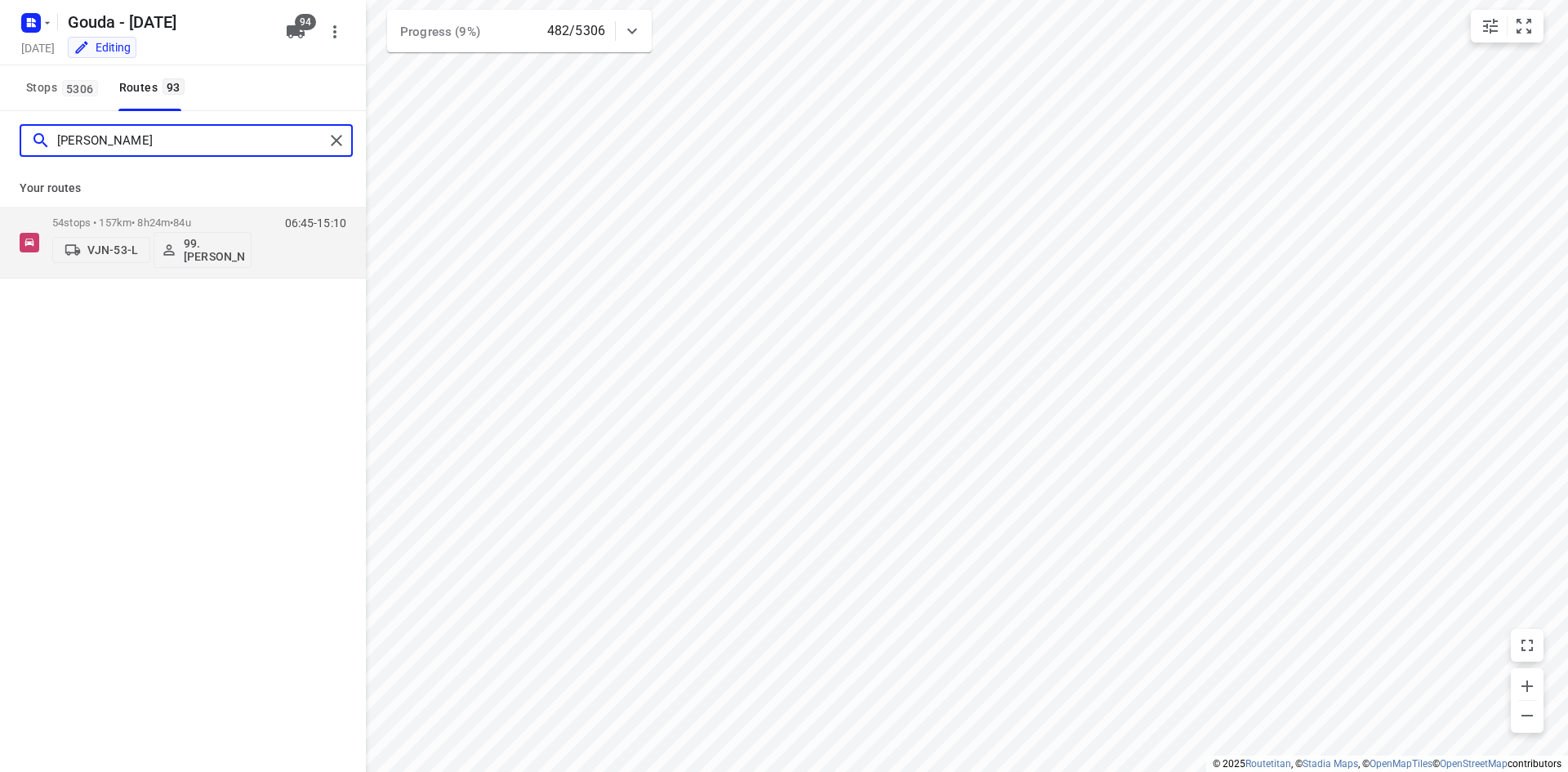
type input "joyce"
click at [138, 205] on div "Your routes 54 stops • 157km • 8h24m • 84u VJN-53-L 99.Joyce Offermans 06:45-15…" at bounding box center [182, 225] width 366 height 109
click at [142, 215] on div "54 stops • 157km • 8h24m • 84u VJN-53-L 99.Joyce Offermans" at bounding box center [152, 242] width 199 height 68
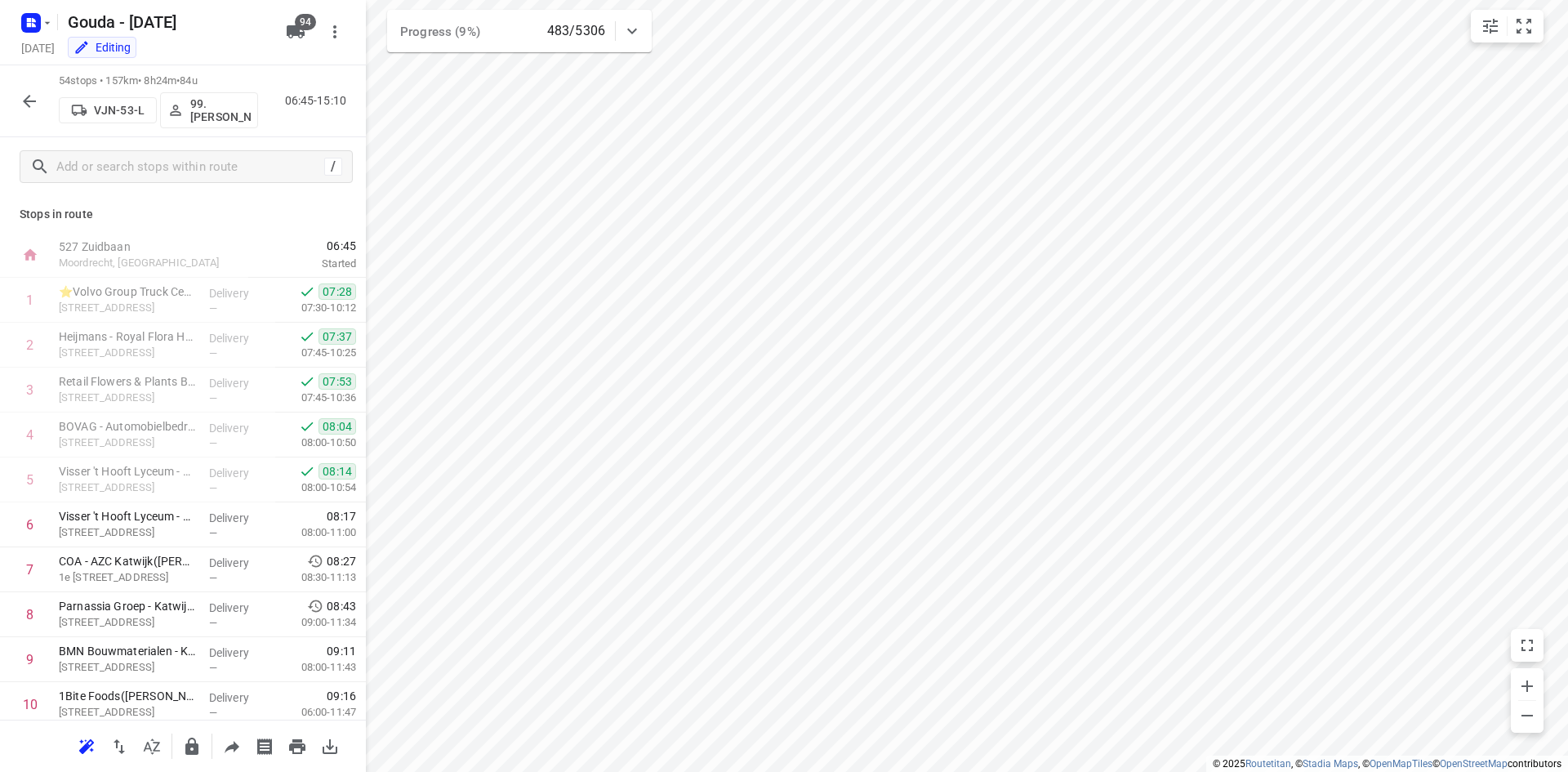
drag, startPoint x: 17, startPoint y: 87, endPoint x: 75, endPoint y: 139, distance: 77.9
click at [17, 87] on div at bounding box center [29, 101] width 33 height 33
click at [43, 85] on div at bounding box center [29, 101] width 33 height 33
click at [37, 90] on button "button" at bounding box center [29, 101] width 33 height 33
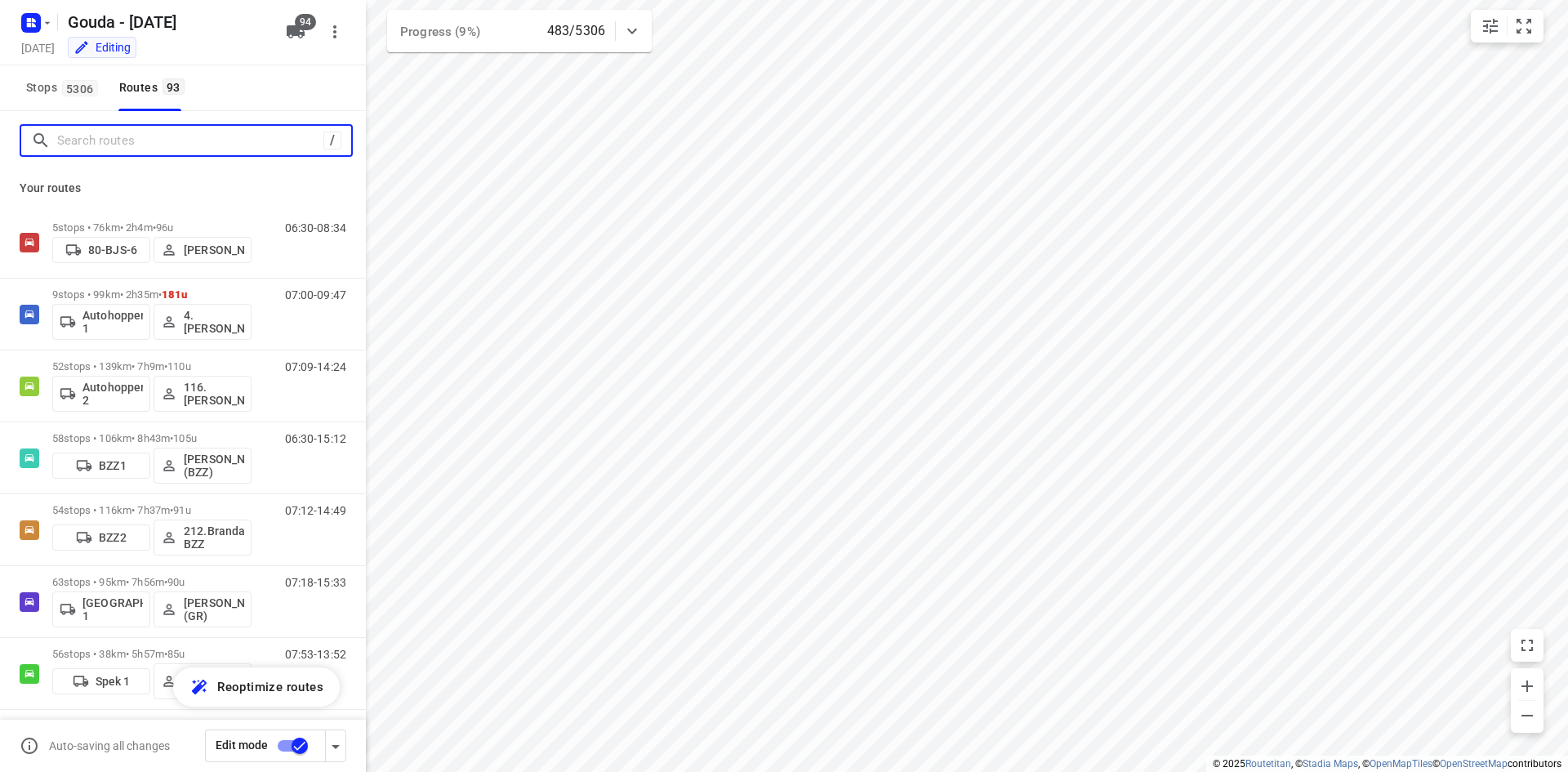
click at [115, 148] on input "Search routes" at bounding box center [190, 140] width 266 height 25
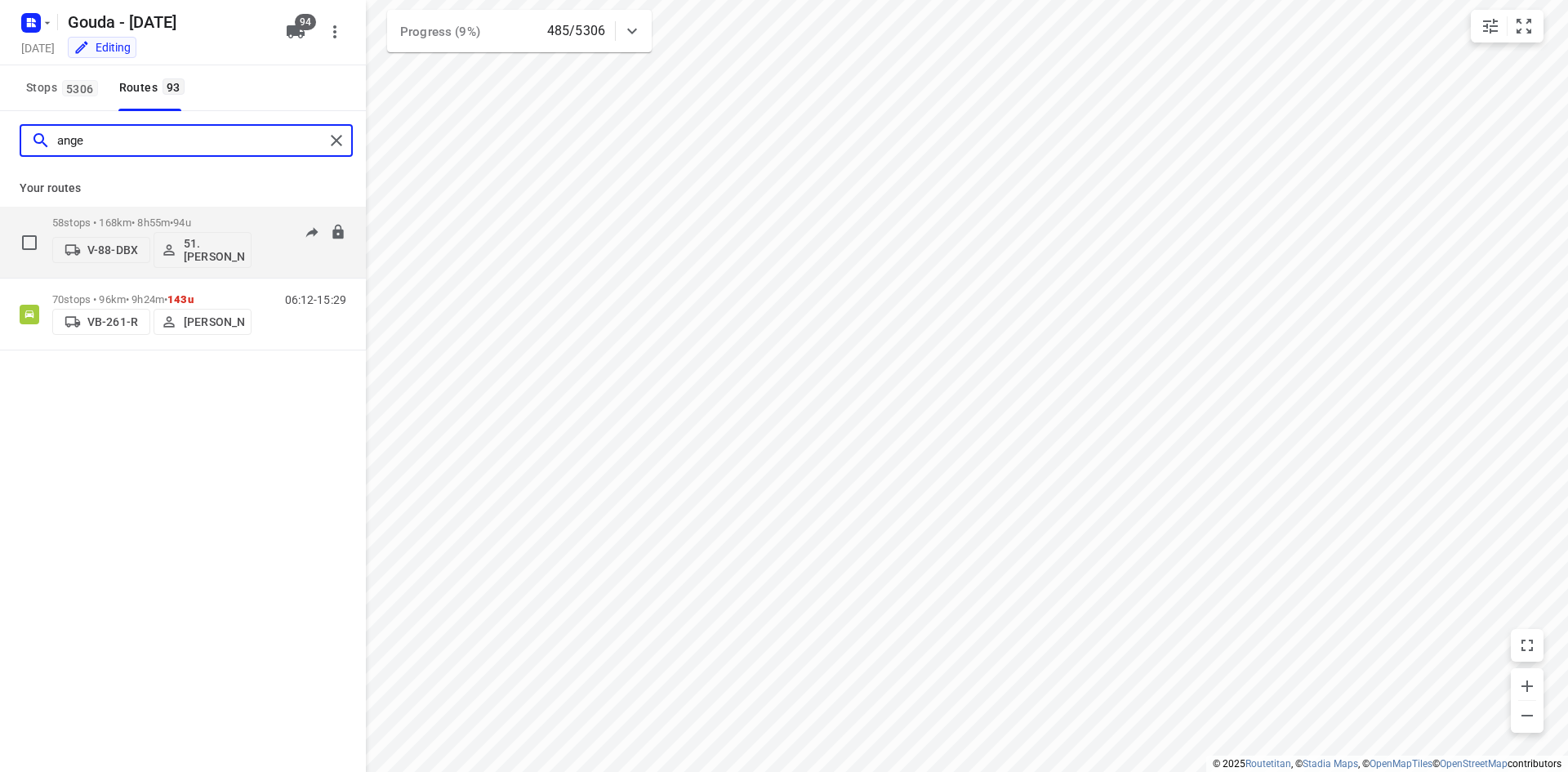
type input "ange"
click at [165, 220] on p "58 stops • 168km • 8h55m • 94u" at bounding box center [152, 222] width 199 height 12
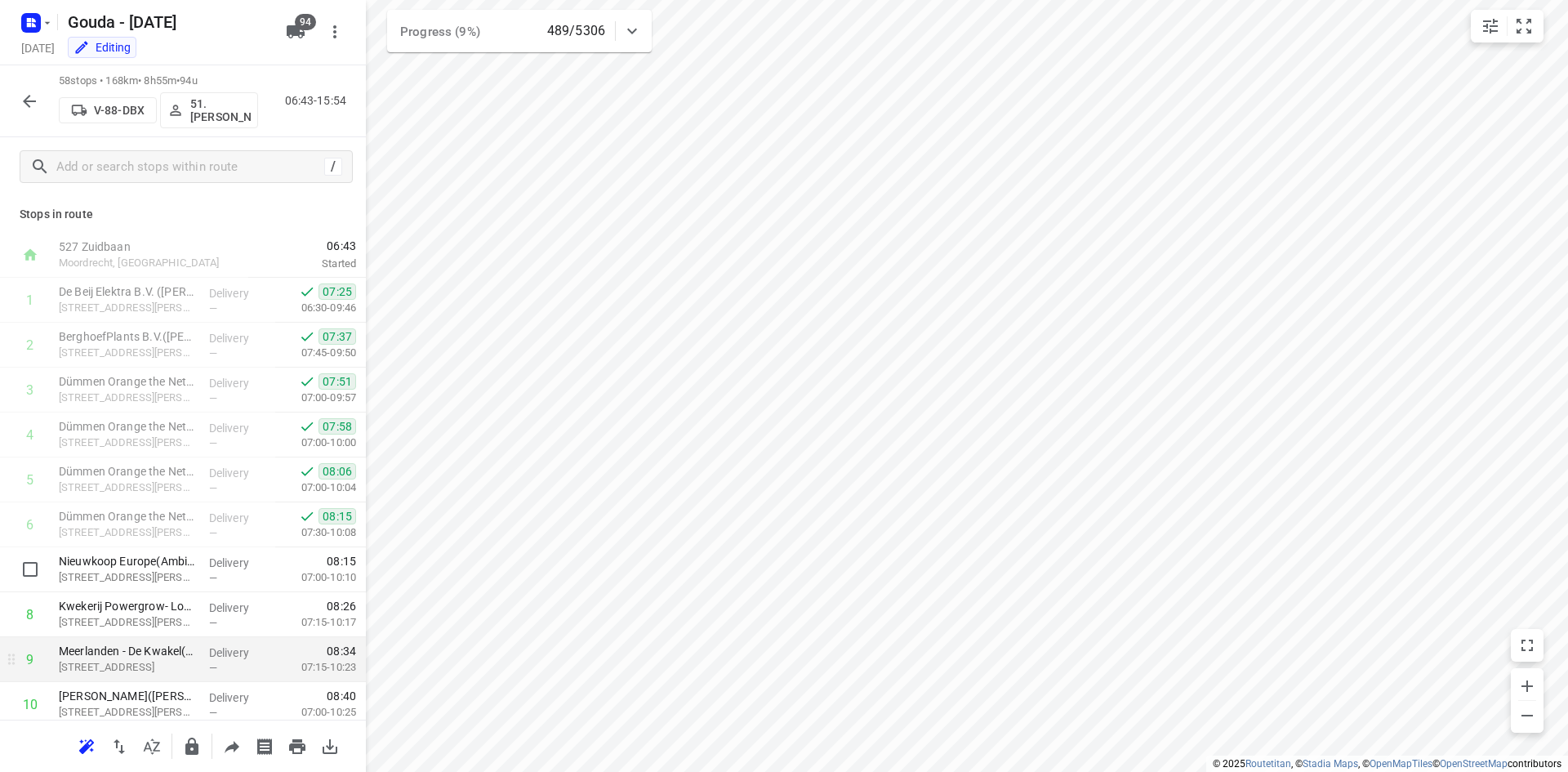
scroll to position [82, 0]
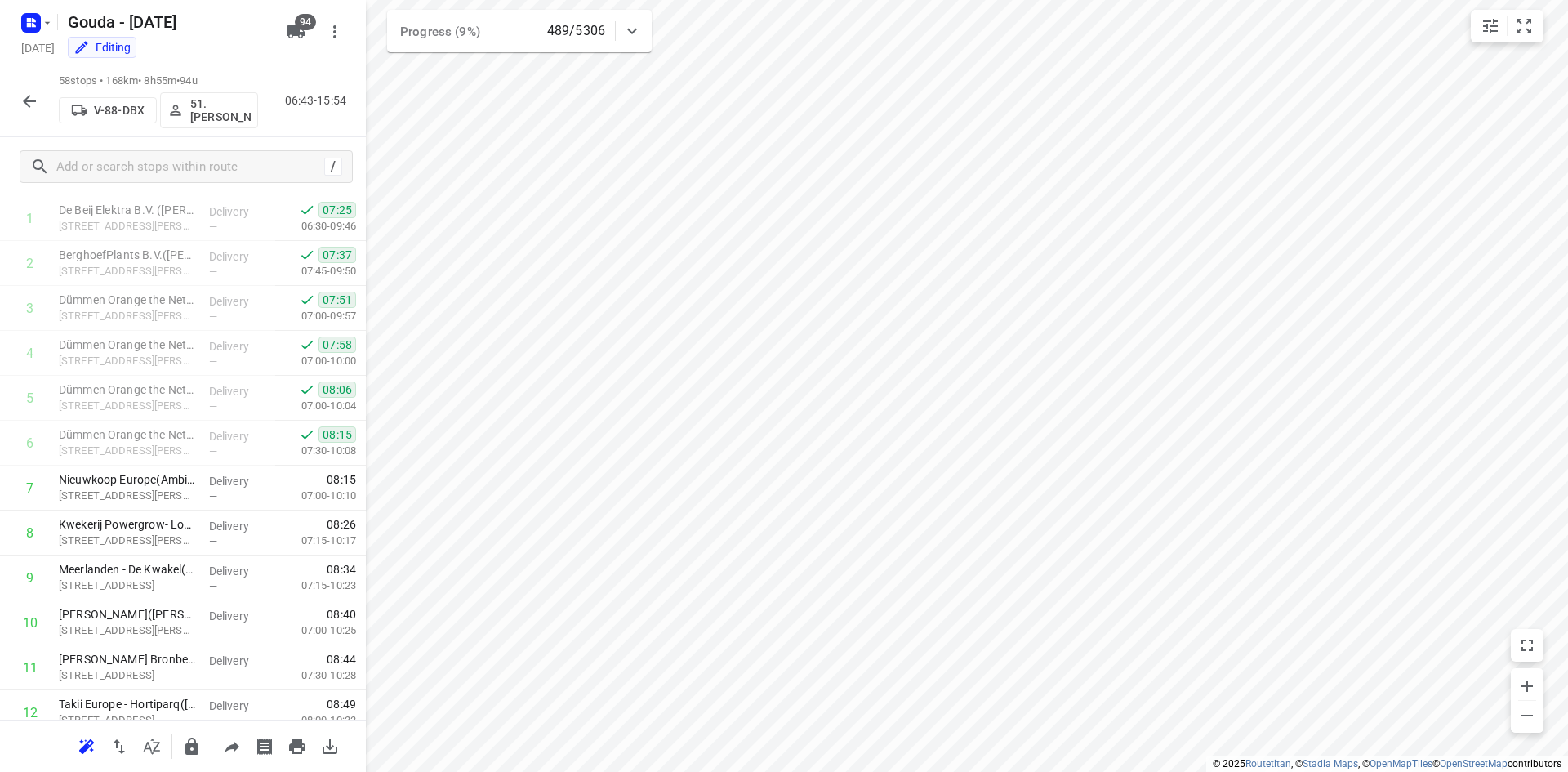
click at [22, 102] on icon "button" at bounding box center [29, 101] width 20 height 20
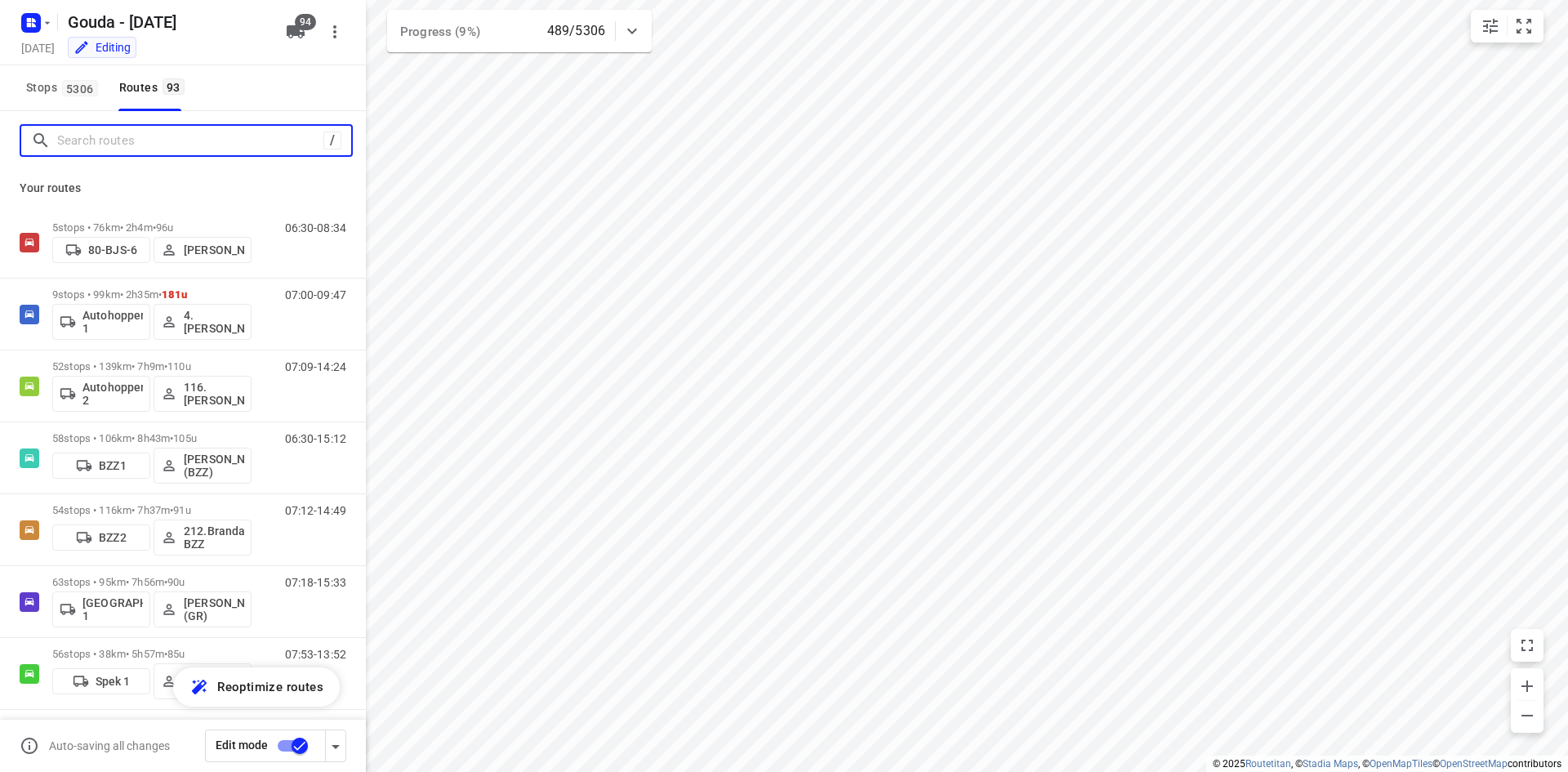
click at [176, 142] on input "Search routes" at bounding box center [190, 140] width 266 height 25
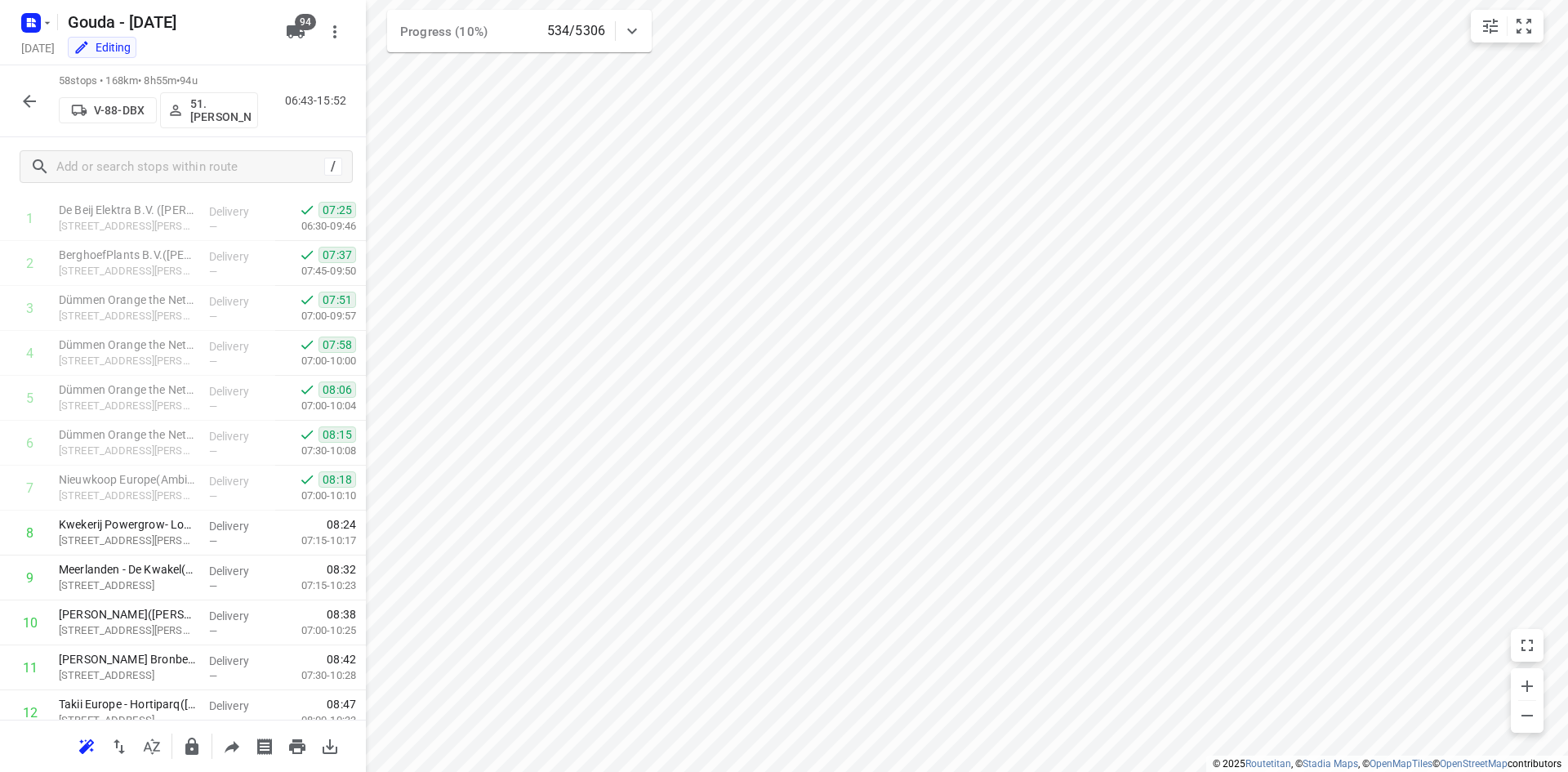
click at [33, 91] on icon "button" at bounding box center [29, 101] width 20 height 20
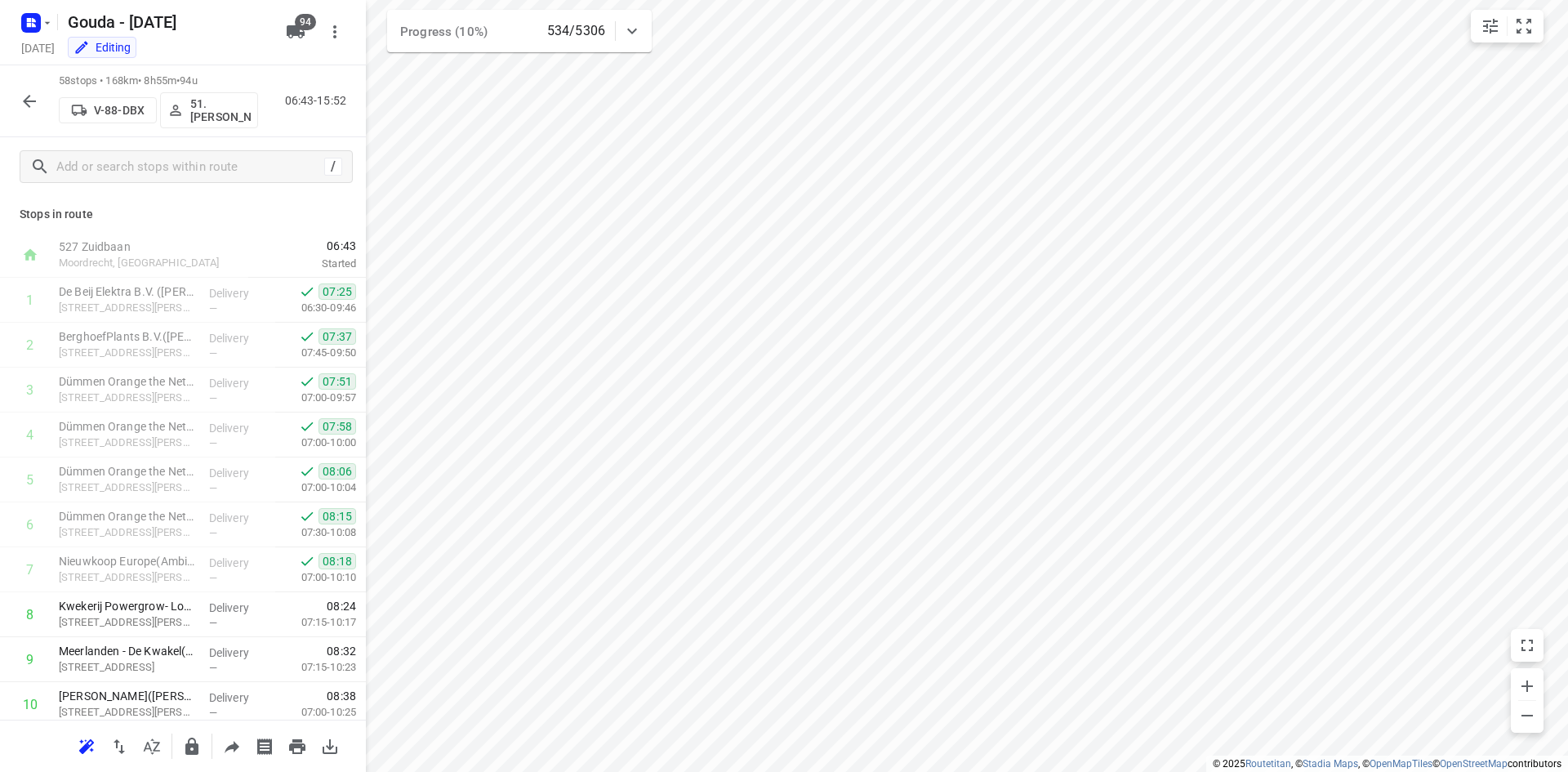
click at [39, 112] on button "button" at bounding box center [29, 101] width 33 height 33
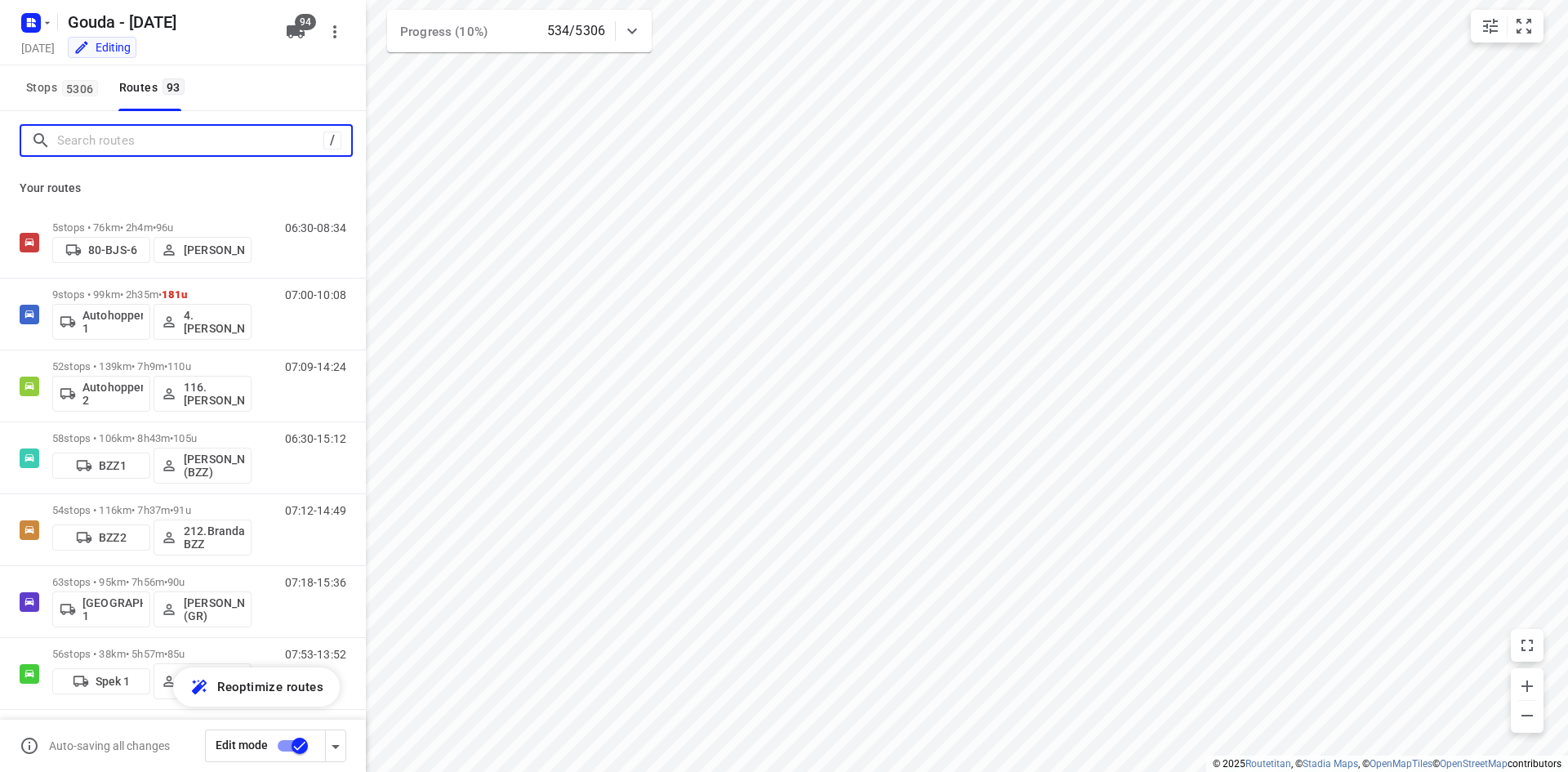
click at [109, 146] on input "Search routes" at bounding box center [190, 140] width 266 height 25
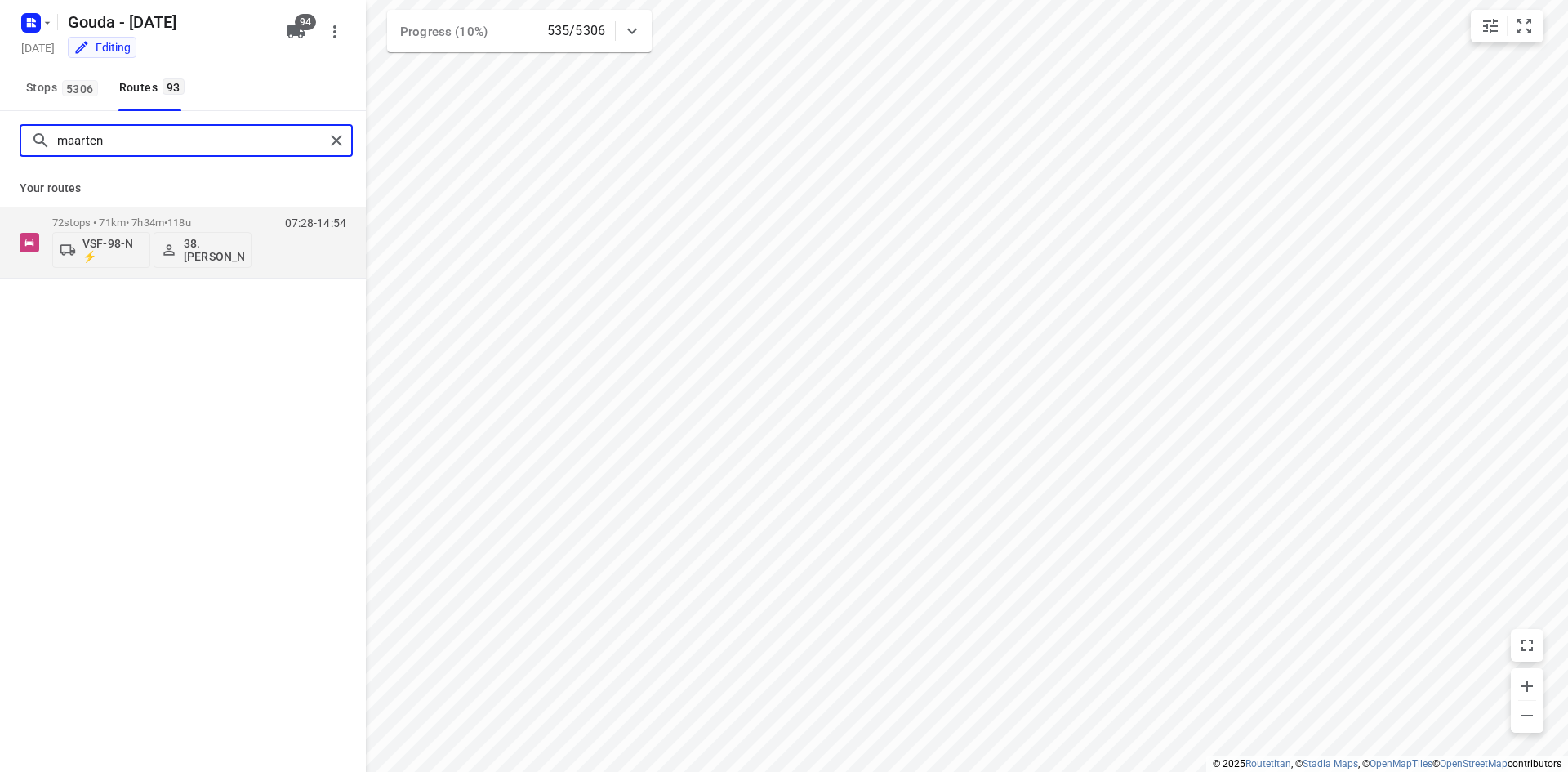
click at [132, 150] on input "maarten" at bounding box center [191, 140] width 267 height 25
drag, startPoint x: 118, startPoint y: 140, endPoint x: -22, endPoint y: 152, distance: 140.5
click at [0, 152] on html "i © 2025 Routetitan , © Stadia Maps , © OpenMapTiles © OpenStreetMap contributo…" at bounding box center [784, 386] width 1568 height 772
drag, startPoint x: 101, startPoint y: 142, endPoint x: 26, endPoint y: 130, distance: 76.0
click at [101, 143] on input "joline" at bounding box center [191, 140] width 267 height 25
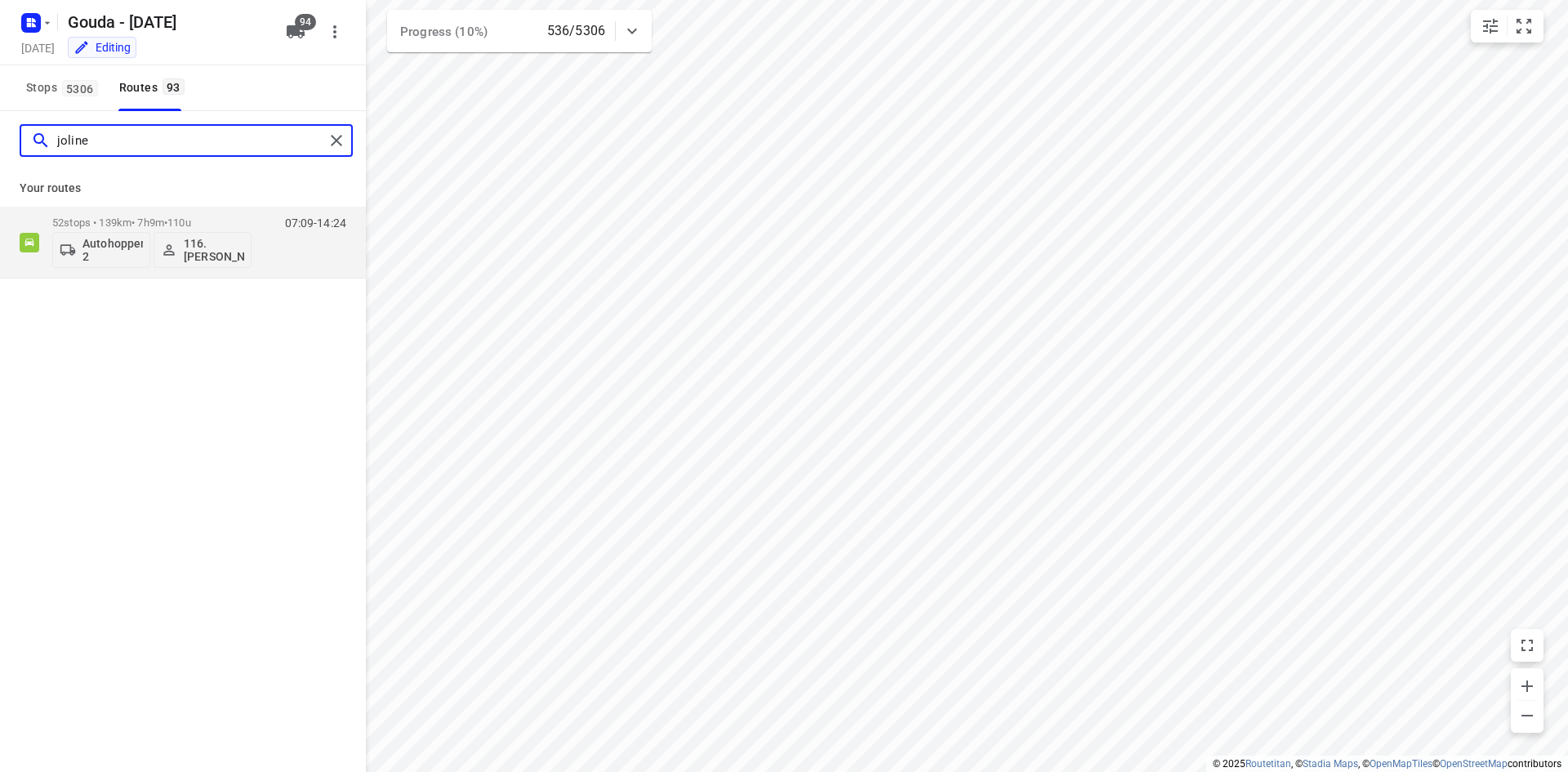
click at [25, 130] on div "joline" at bounding box center [173, 140] width 303 height 25
type input "maxbaas"
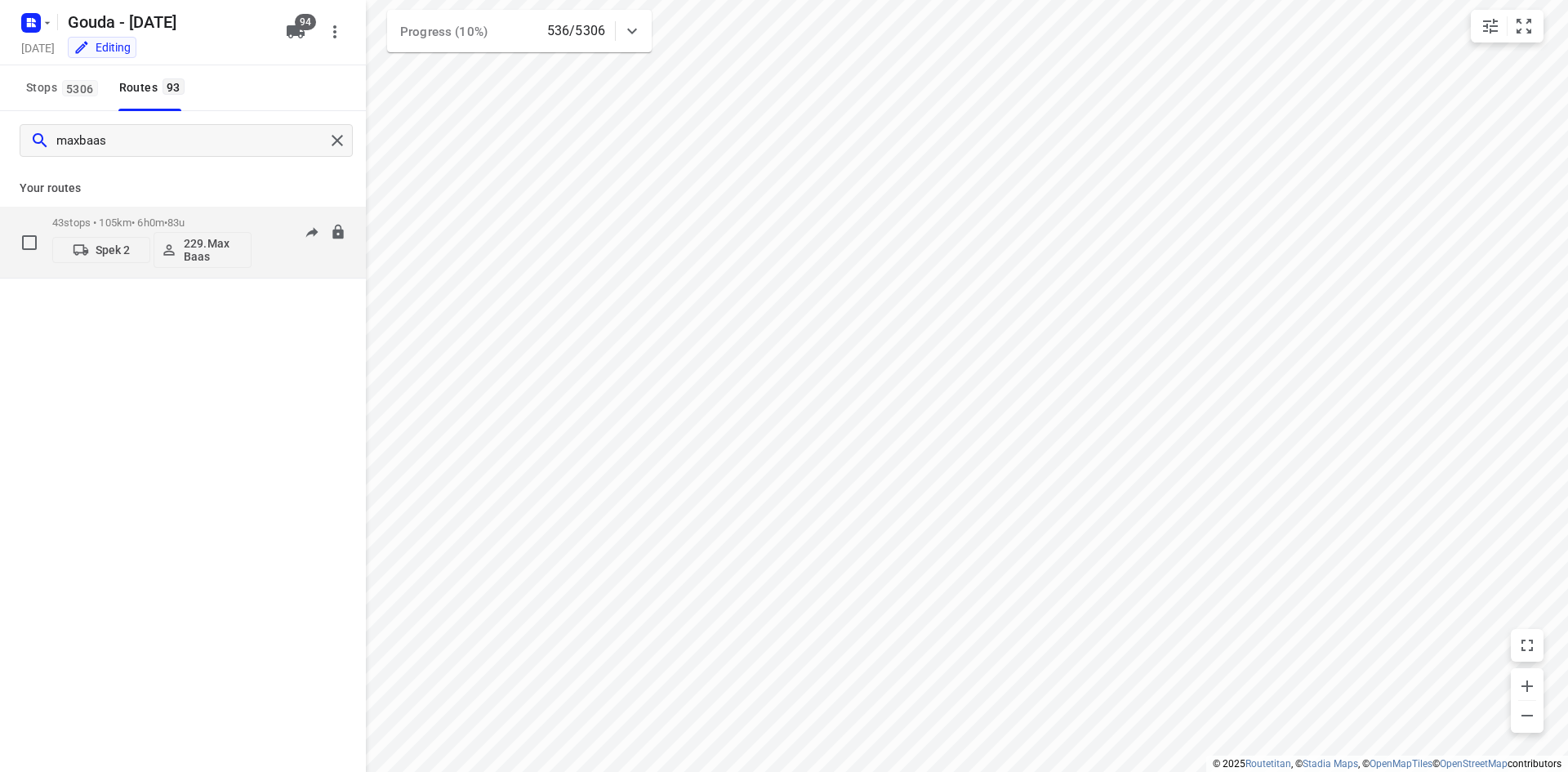
click at [184, 220] on span "83u" at bounding box center [176, 222] width 17 height 12
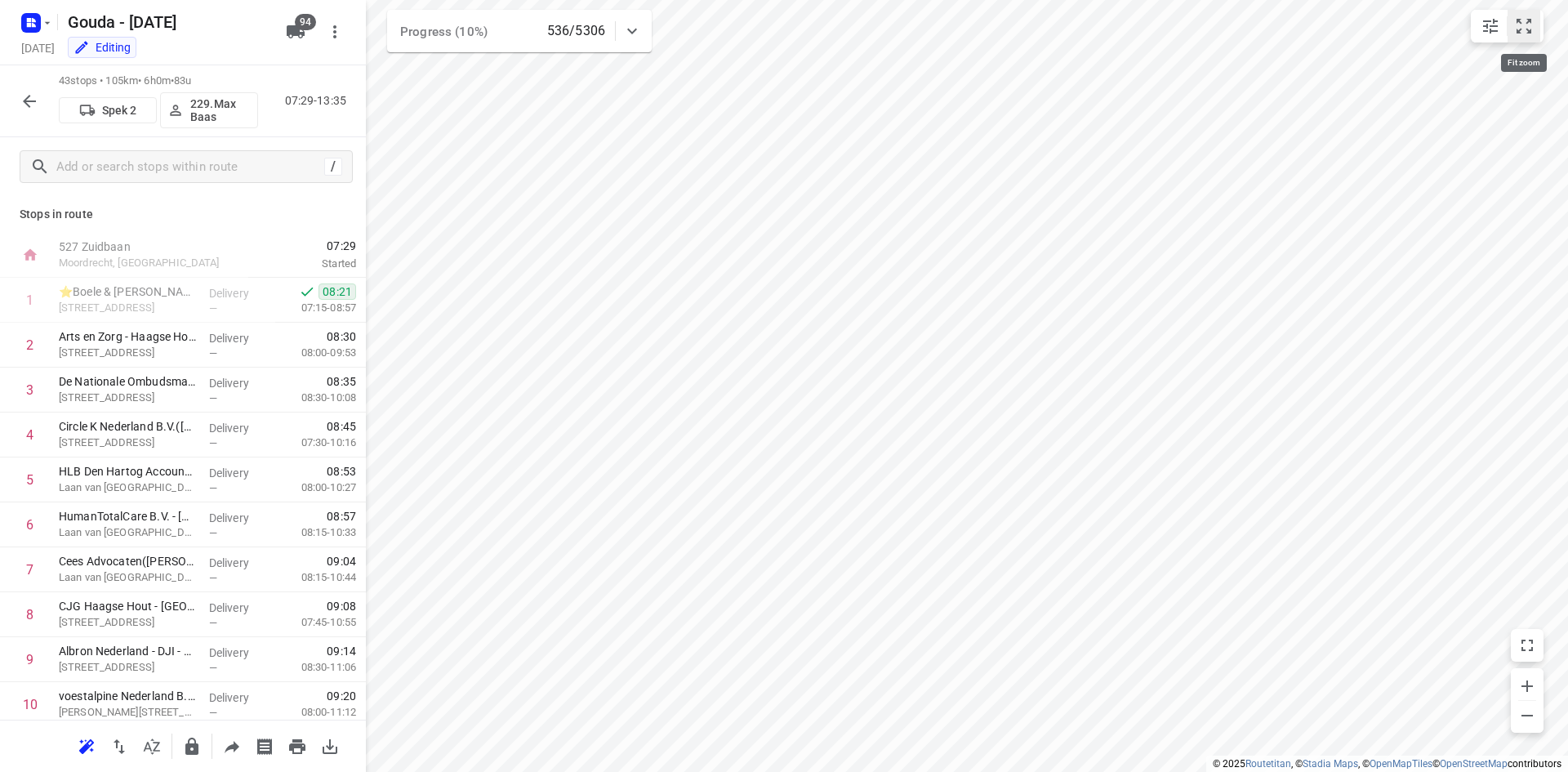
click at [1527, 23] on icon "small contained button group" at bounding box center [1524, 26] width 15 height 15
click at [40, 104] on button "button" at bounding box center [29, 101] width 33 height 33
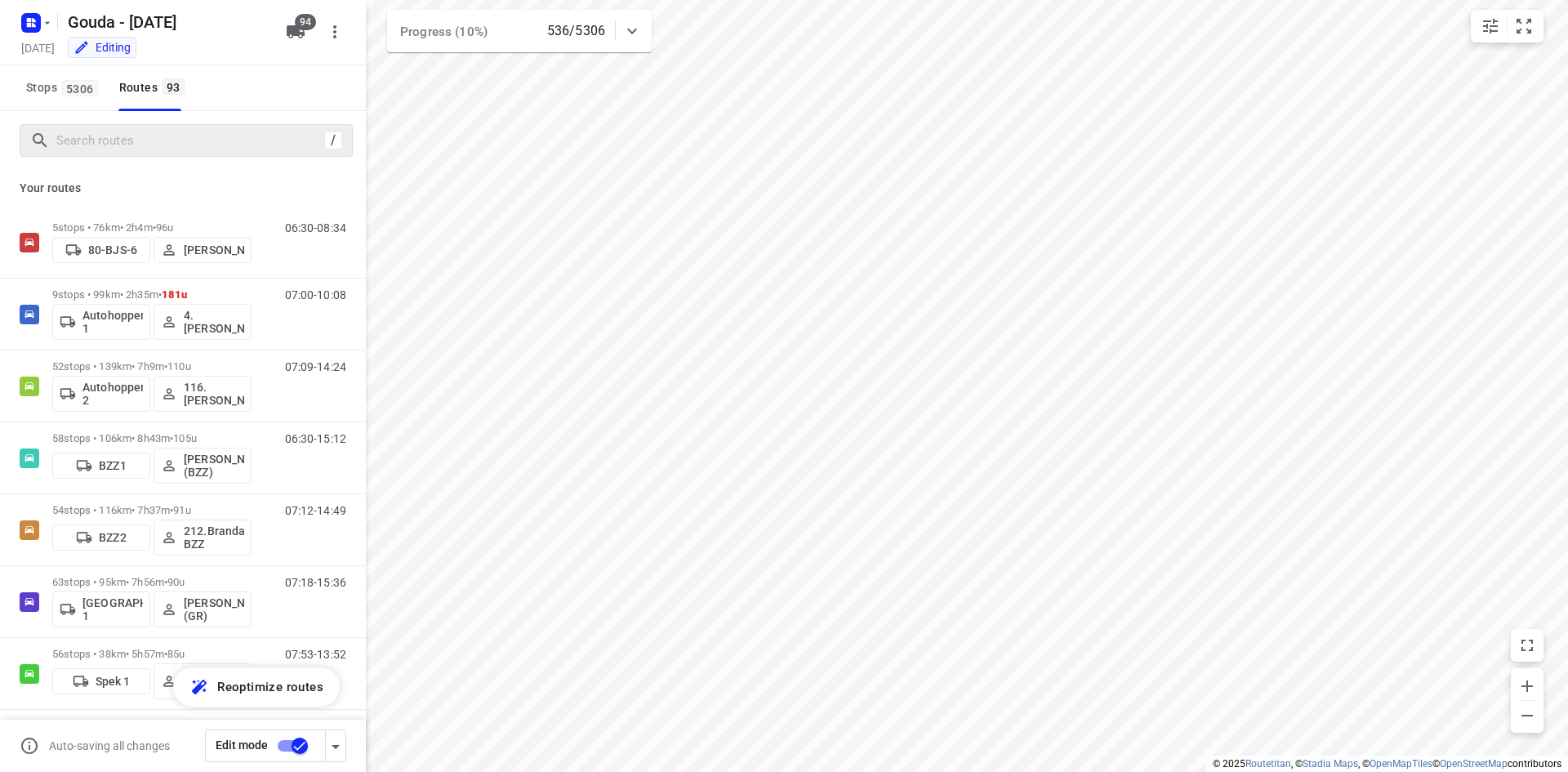
click at [116, 156] on div "/" at bounding box center [186, 140] width 333 height 33
click at [127, 141] on input "Search routes" at bounding box center [204, 140] width 294 height 25
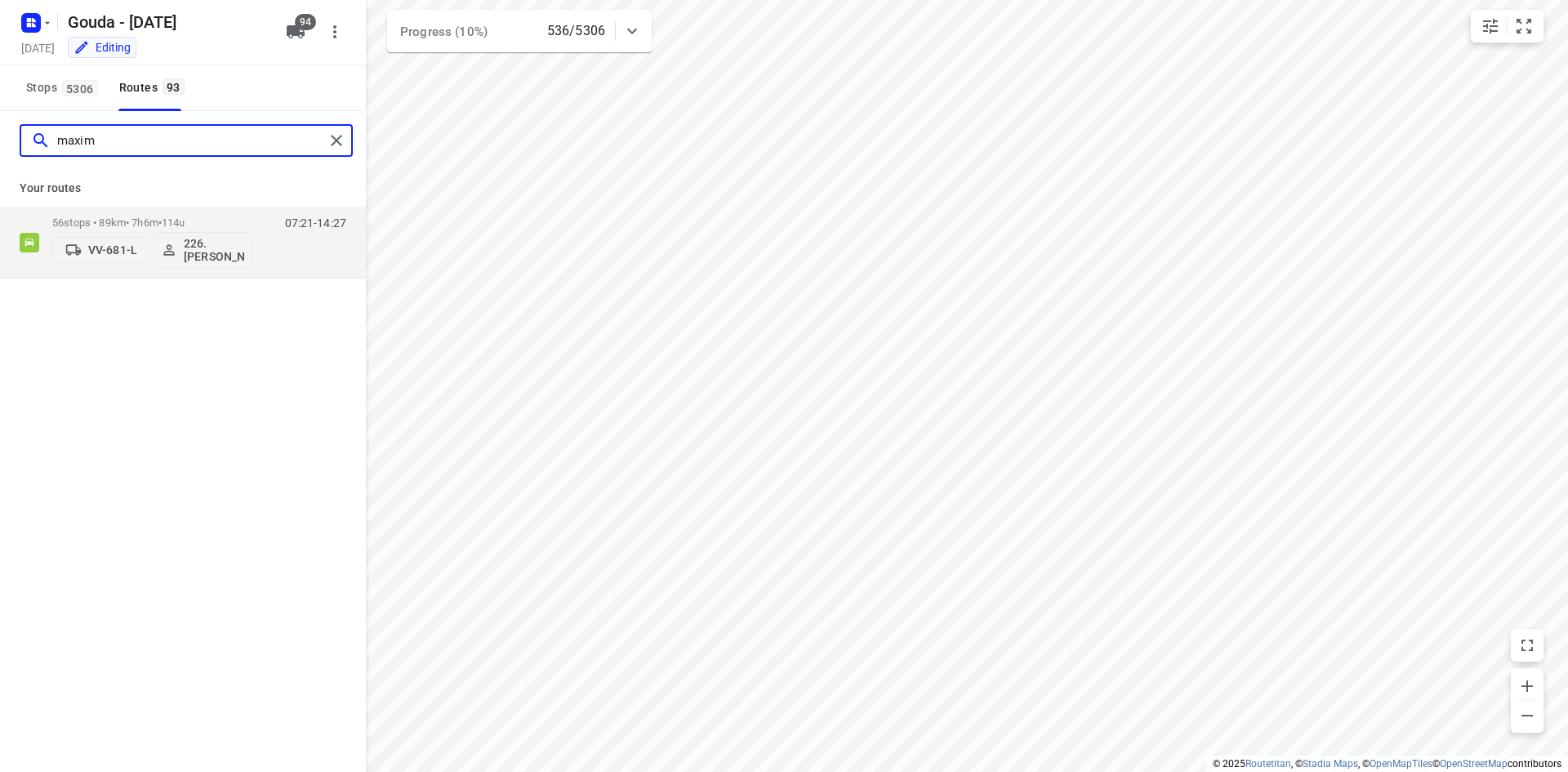
type input "maxim"
click at [163, 212] on div "56 stops • 89km • 7h6m • 114u VV-681-L 226.Maxim Utjesinovic" at bounding box center [152, 242] width 199 height 68
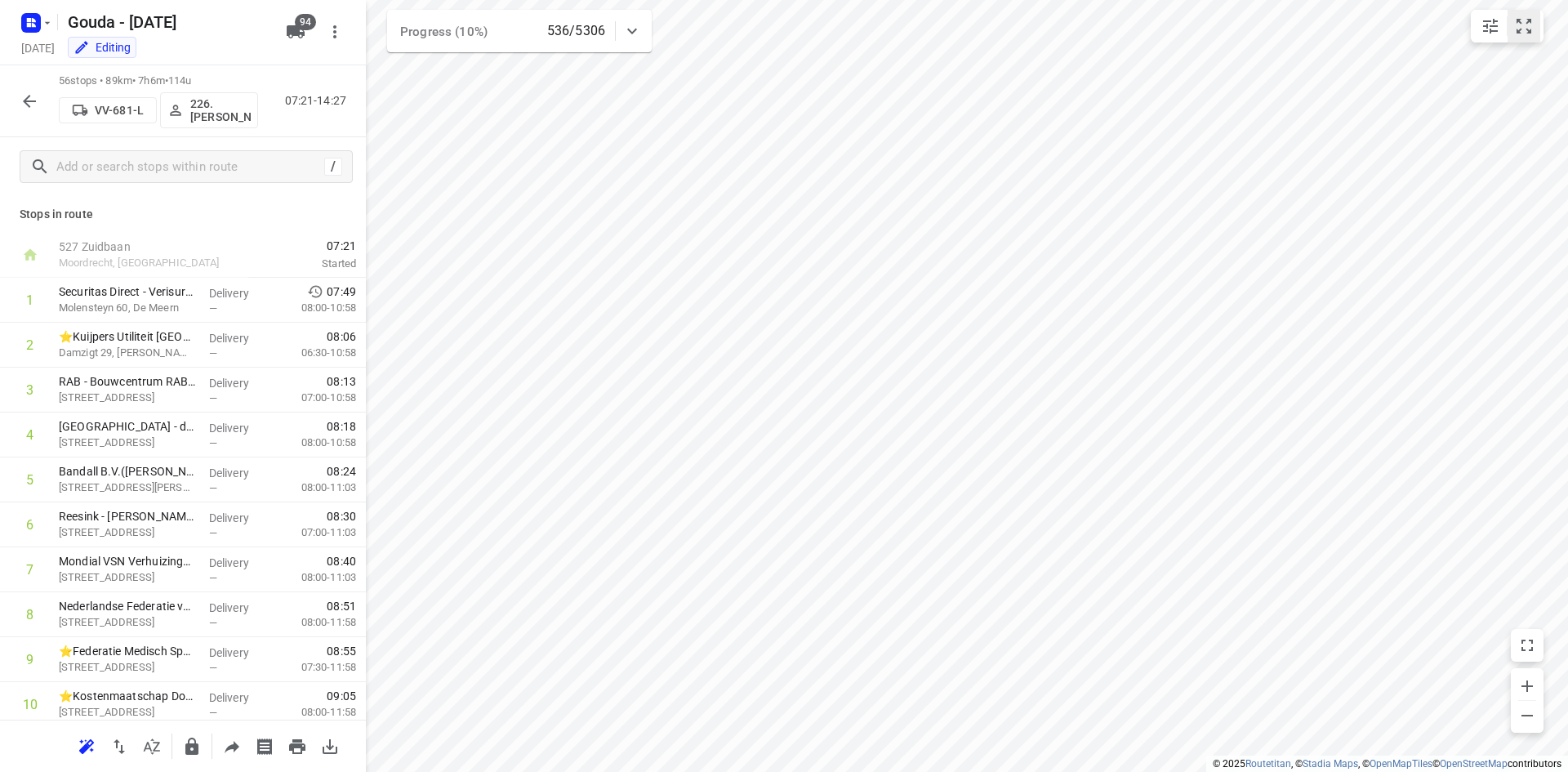
click at [1511, 28] on button "small contained button group" at bounding box center [1523, 25] width 33 height 33
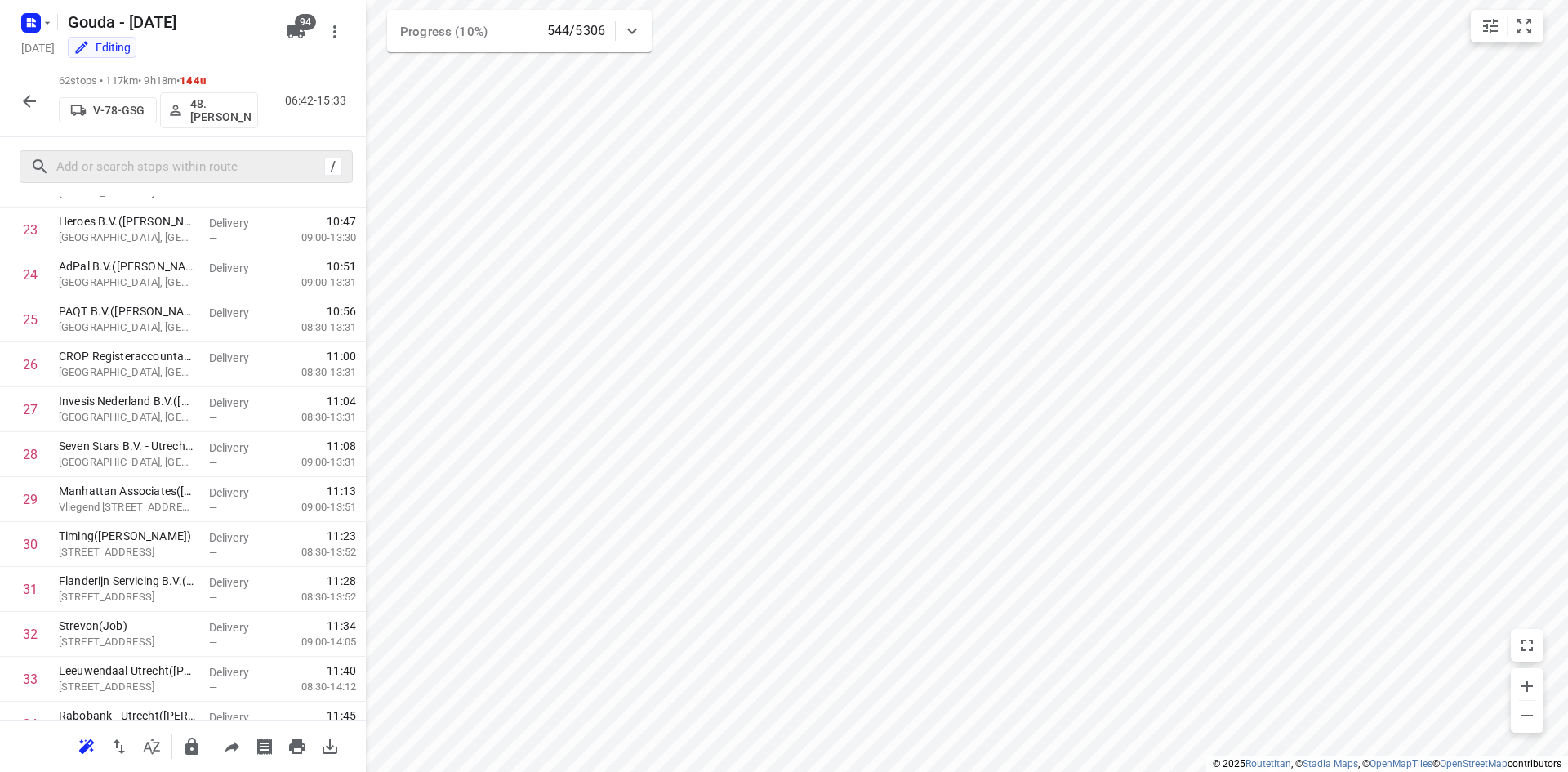
scroll to position [1062, 0]
click at [24, 93] on icon "button" at bounding box center [29, 101] width 20 height 20
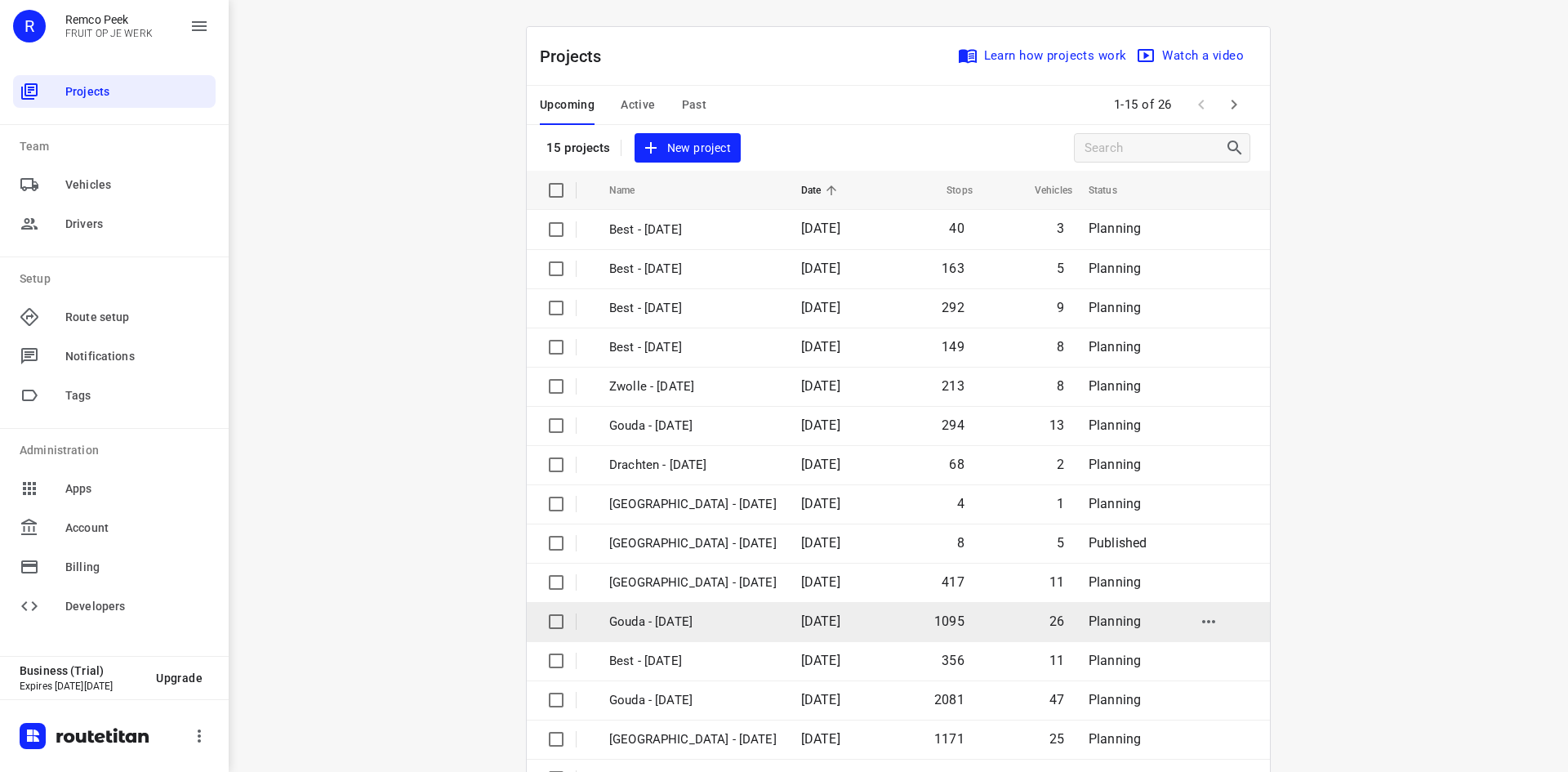
click at [712, 612] on p "Gouda - [DATE]" at bounding box center [693, 622] width 167 height 19
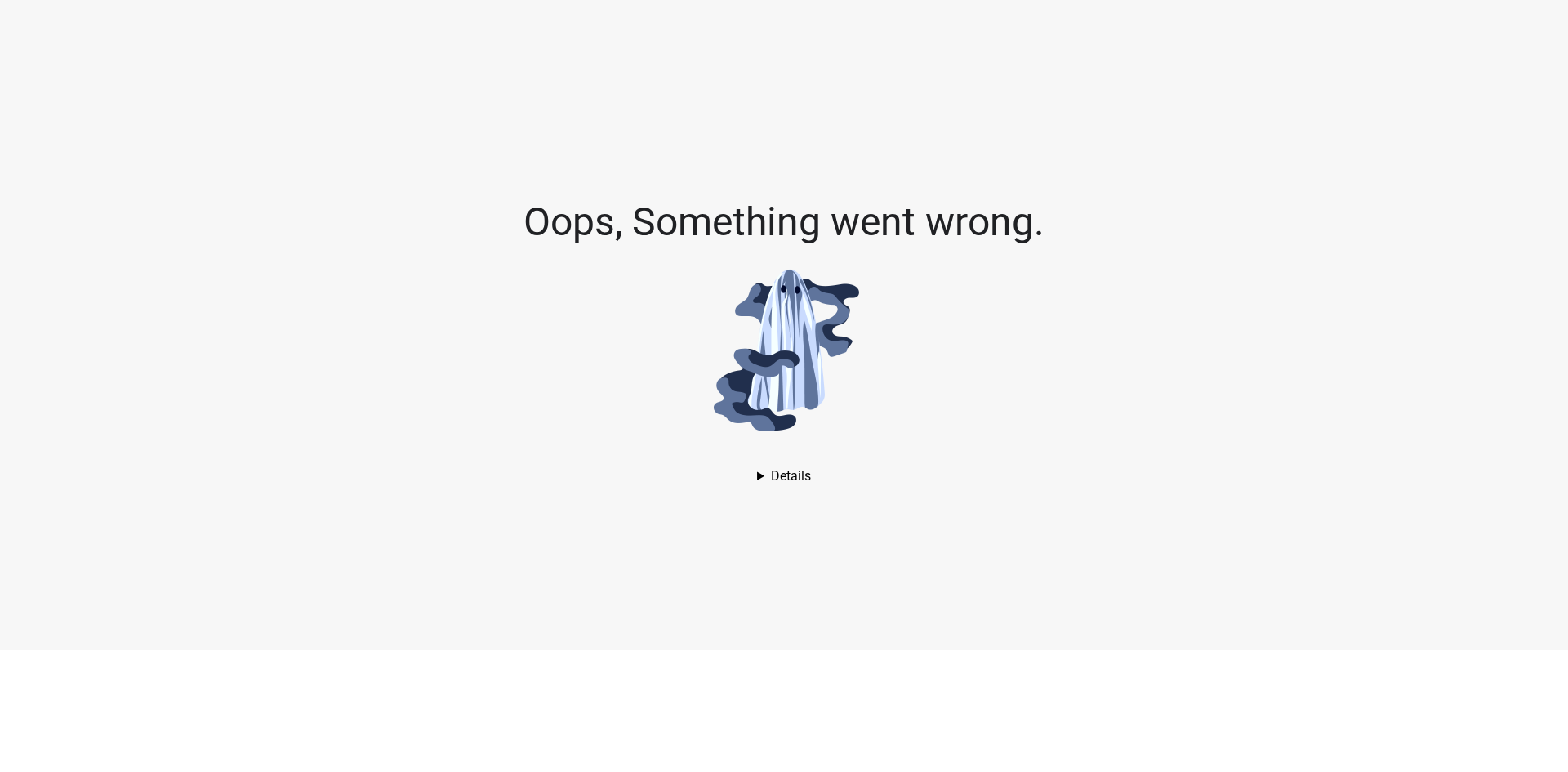
click at [779, 468] on details "AssertionError: Assertion failed. See https://openlayers.org/en/v6.15.1/doc/err…" at bounding box center [783, 476] width 54 height 16
